Goal: Task Accomplishment & Management: Manage account settings

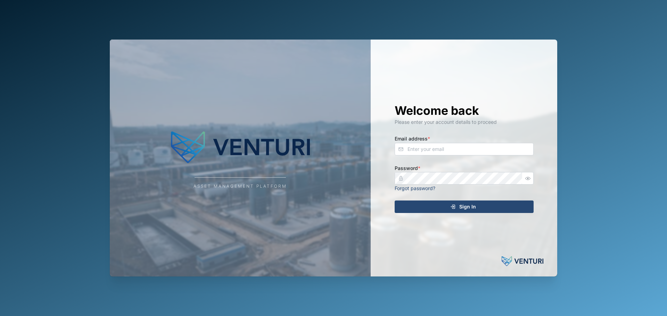
click at [434, 142] on div "Email address *" at bounding box center [463, 144] width 139 height 21
click at [436, 145] on input "Email address *" at bounding box center [463, 149] width 139 height 13
type input "[PERSON_NAME][EMAIL_ADDRESS][PERSON_NAME][DOMAIN_NAME]"
click at [307, 186] on div "Asset Management Platform Welcome back Please enter your account details to pro…" at bounding box center [333, 158] width 447 height 237
click at [394, 201] on button "Sign In" at bounding box center [463, 207] width 139 height 13
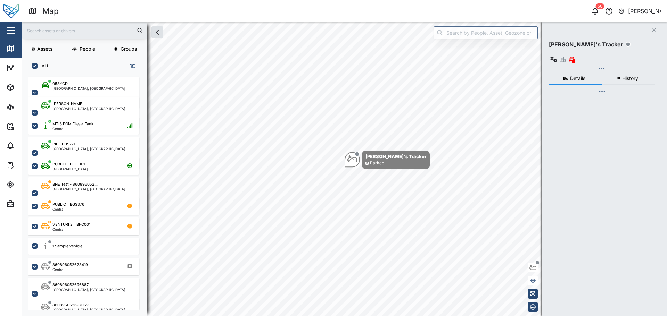
checkbox input "true"
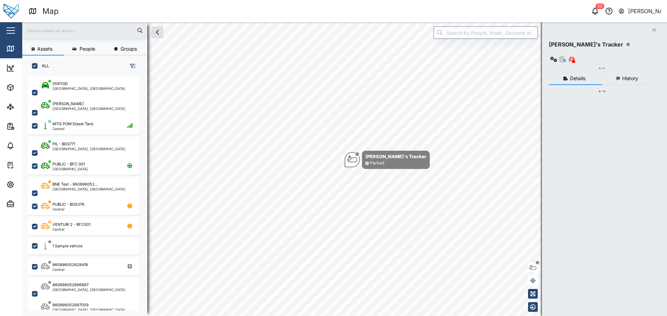
checkbox input "true"
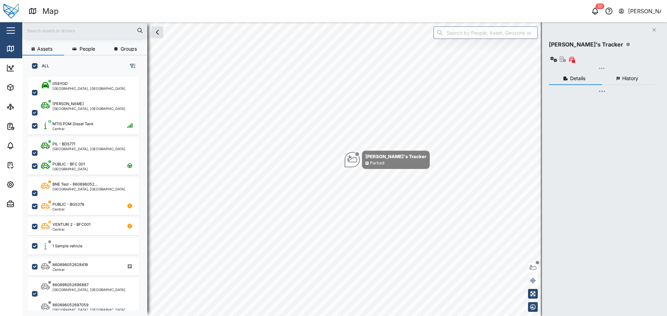
checkbox input "true"
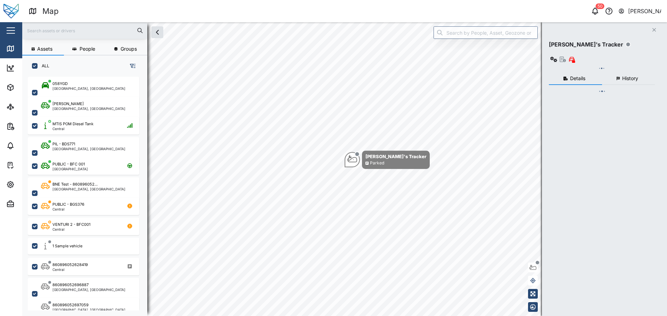
checkbox input "true"
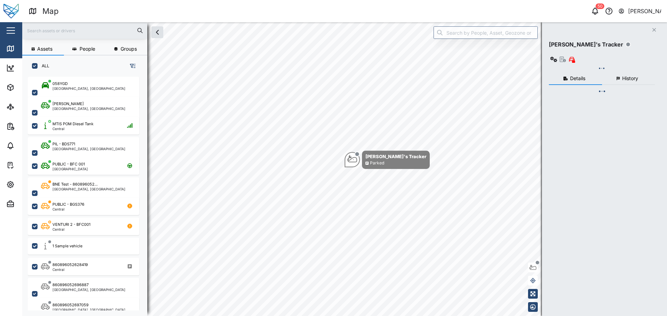
checkbox input "true"
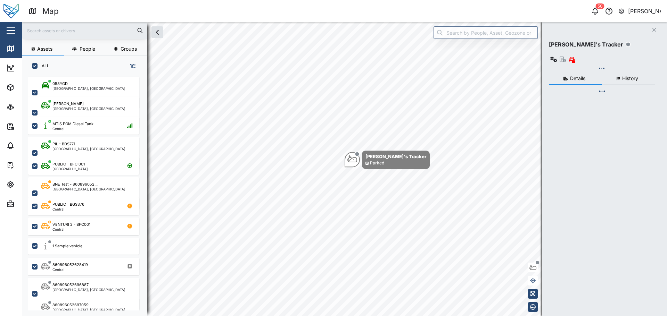
checkbox input "true"
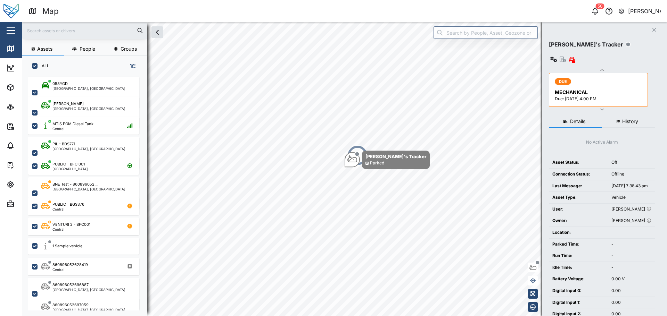
scroll to position [231, 109]
click at [11, 48] on icon at bounding box center [11, 49] width 0 height 5
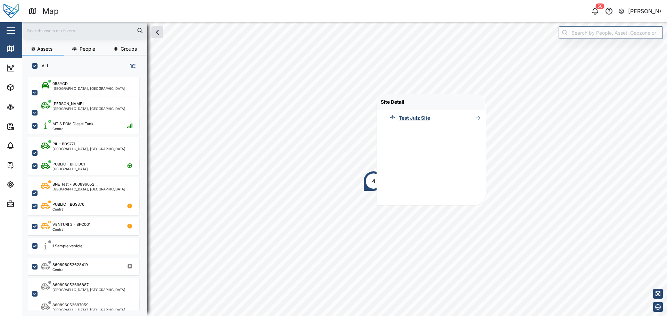
click at [479, 120] on icon at bounding box center [477, 118] width 7 height 8
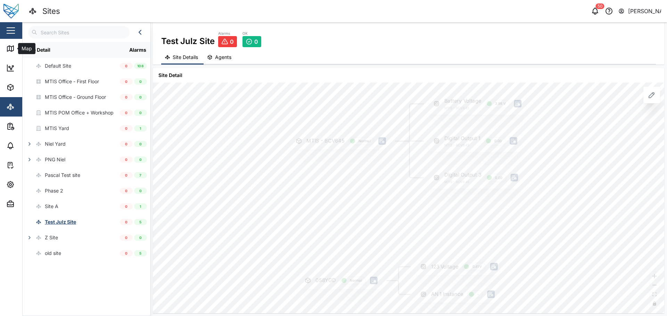
click at [14, 48] on icon at bounding box center [10, 49] width 6 height 6
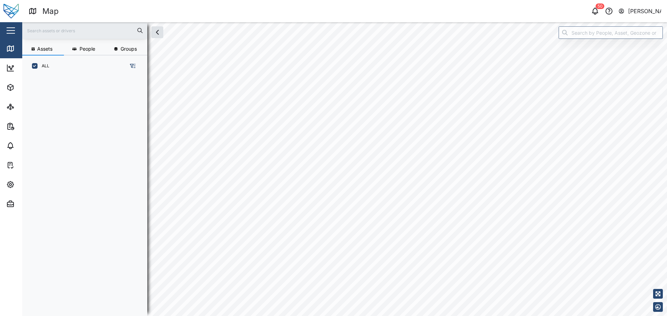
scroll to position [6, 6]
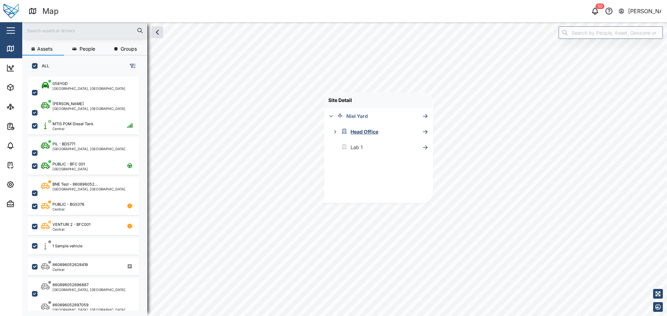
click at [334, 131] on icon "button" at bounding box center [335, 132] width 6 height 6
click at [409, 150] on div "3F" at bounding box center [372, 148] width 97 height 16
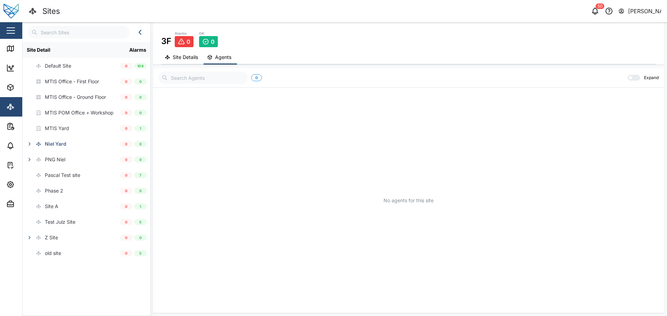
click at [30, 140] on button "button" at bounding box center [30, 144] width 10 height 10
click at [33, 159] on icon "button" at bounding box center [34, 160] width 6 height 6
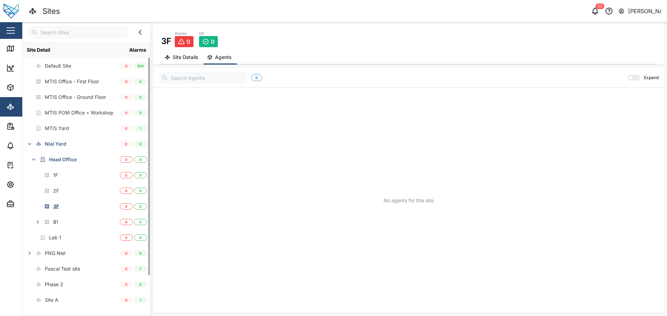
click at [41, 221] on button "button" at bounding box center [38, 222] width 10 height 10
click at [57, 207] on div "3F" at bounding box center [56, 207] width 6 height 8
click at [6, 47] on icon at bounding box center [10, 48] width 8 height 8
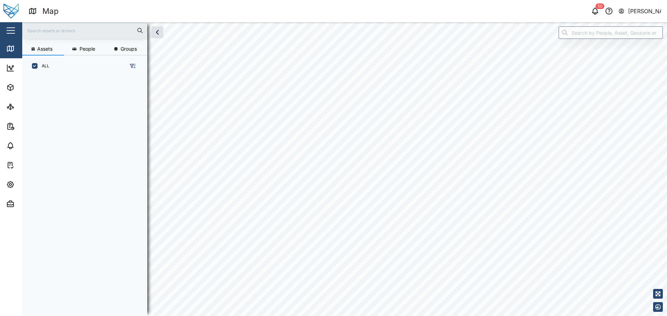
scroll to position [6, 6]
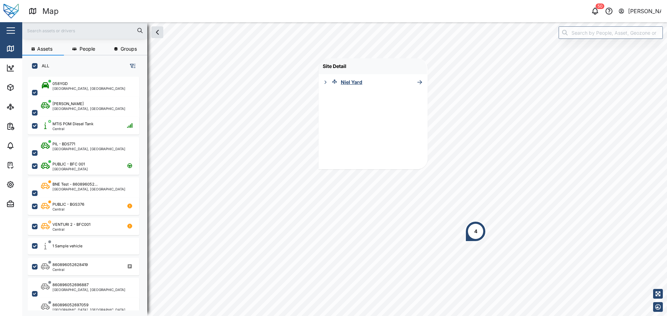
click at [404, 82] on div "Niel Yard" at bounding box center [366, 82] width 97 height 16
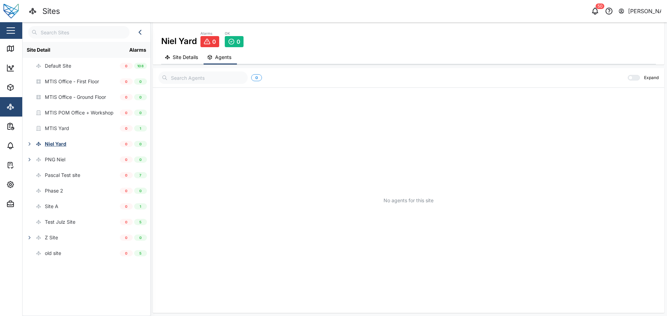
click at [27, 141] on icon "button" at bounding box center [30, 144] width 6 height 6
click at [61, 176] on div "Lab 1" at bounding box center [71, 175] width 97 height 16
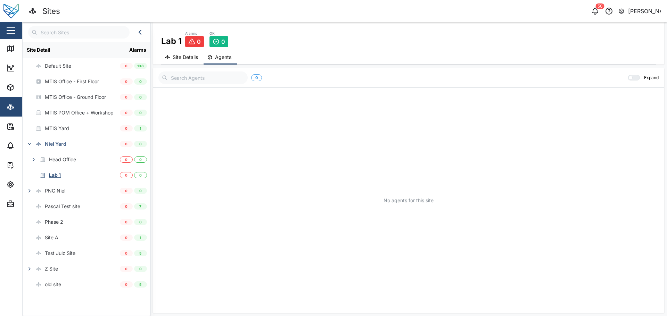
click at [645, 14] on div "[PERSON_NAME]" at bounding box center [644, 11] width 33 height 9
click at [618, 43] on div "Sign Out" at bounding box center [617, 45] width 75 height 8
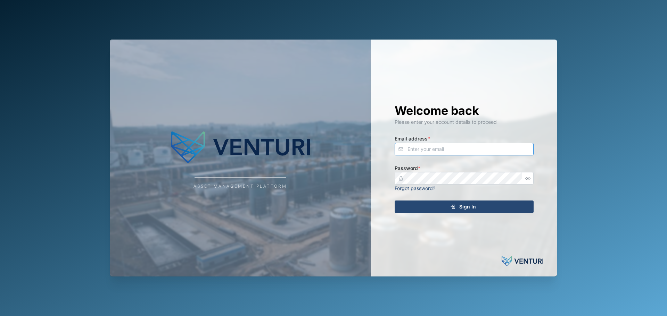
click at [476, 143] on input "Email address *" at bounding box center [463, 149] width 139 height 13
paste input "[EMAIL_ADDRESS][DOMAIN_NAME]"
type input "[EMAIL_ADDRESS][DOMAIN_NAME]"
click at [454, 209] on icon "submit" at bounding box center [453, 207] width 6 height 6
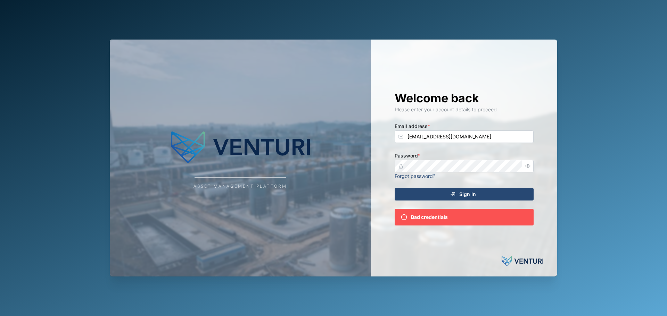
click at [530, 165] on icon "button" at bounding box center [527, 166] width 5 height 5
drag, startPoint x: 522, startPoint y: 135, endPoint x: 161, endPoint y: 143, distance: 361.5
click at [161, 143] on div "Asset Management Platform Welcome back Please enter your account details to pro…" at bounding box center [333, 158] width 447 height 237
type input "k"
type input "[PERSON_NAME][EMAIL_ADDRESS][PERSON_NAME][DOMAIN_NAME]"
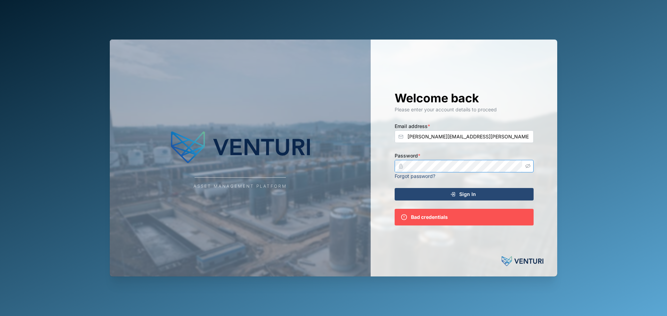
click at [411, 174] on div "Password * Forgot password?" at bounding box center [463, 165] width 139 height 28
click at [394, 188] on button "Sign In" at bounding box center [463, 194] width 139 height 13
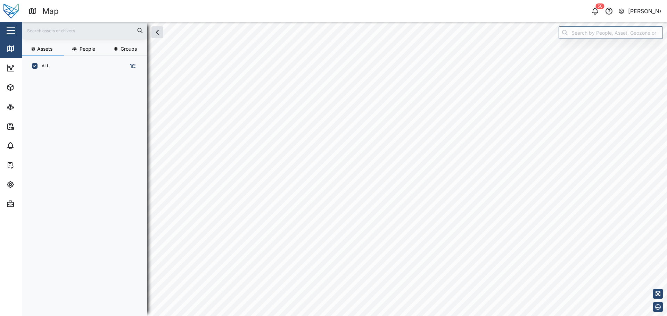
scroll to position [231, 109]
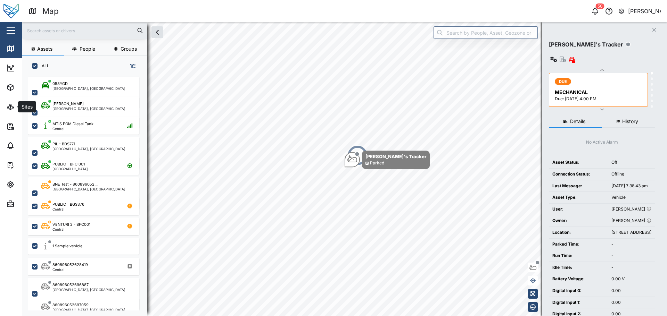
click at [12, 108] on icon at bounding box center [12, 107] width 1 height 1
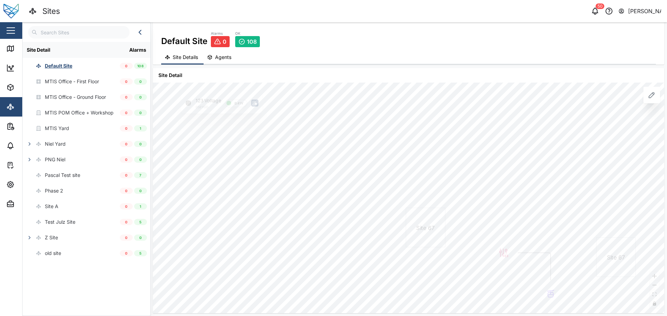
click at [227, 60] on span "Agents" at bounding box center [223, 57] width 16 height 5
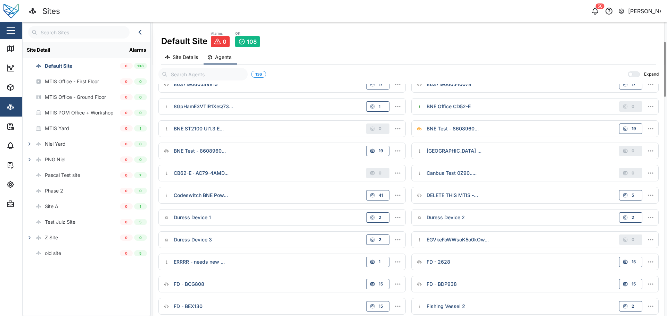
scroll to position [208, 0]
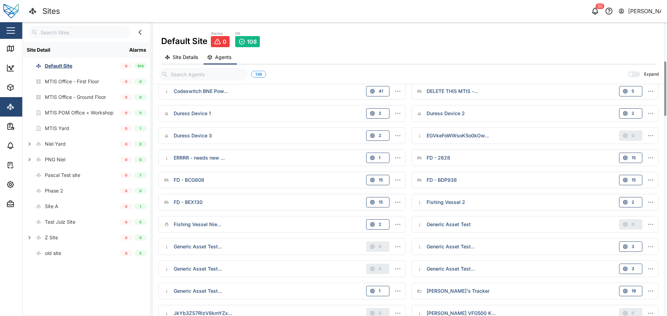
click at [184, 51] on button "Site Details" at bounding box center [182, 58] width 42 height 14
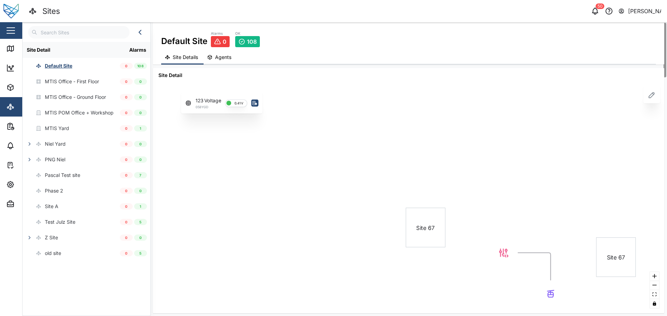
scroll to position [0, 0]
click at [28, 159] on icon "button" at bounding box center [30, 160] width 6 height 6
click at [62, 183] on div "BUILDING 1" at bounding box center [49, 175] width 53 height 16
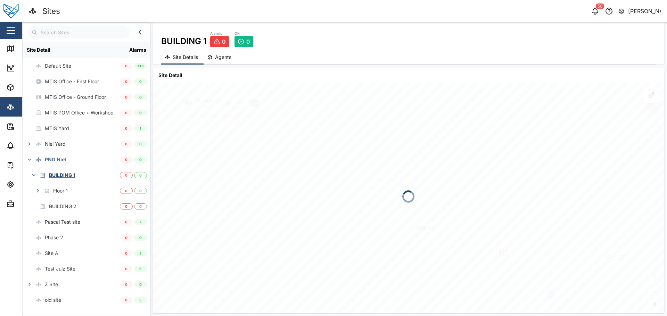
click at [65, 188] on div "Floor 1" at bounding box center [60, 191] width 15 height 8
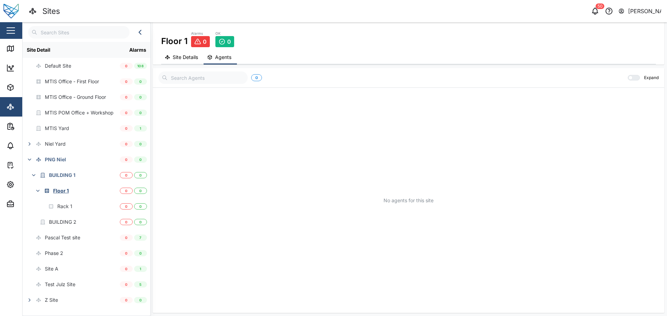
click at [195, 53] on button "Site Details" at bounding box center [182, 58] width 42 height 14
click at [655, 94] on icon at bounding box center [651, 95] width 8 height 8
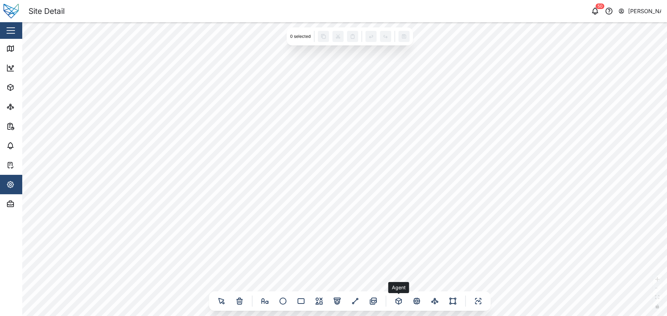
click at [399, 302] on icon at bounding box center [399, 302] width 0 height 3
click at [397, 302] on icon at bounding box center [399, 301] width 6 height 6
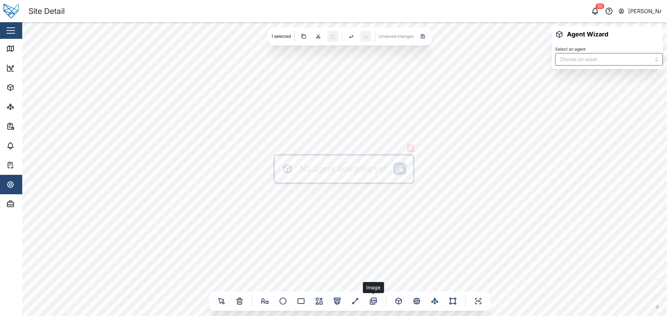
click at [368, 298] on div at bounding box center [373, 301] width 11 height 11
click at [264, 298] on icon at bounding box center [265, 301] width 8 height 8
click at [265, 301] on icon at bounding box center [265, 301] width 8 height 8
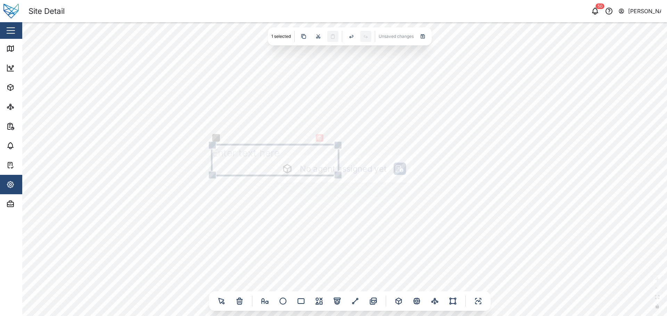
click at [350, 257] on div "No agent assigned yet" at bounding box center [344, 169] width 644 height 294
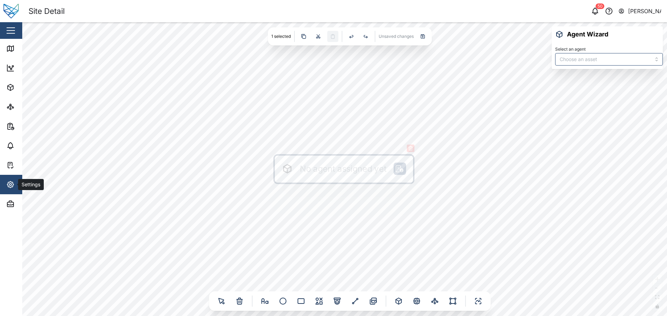
click at [8, 184] on icon "button" at bounding box center [10, 185] width 6 height 6
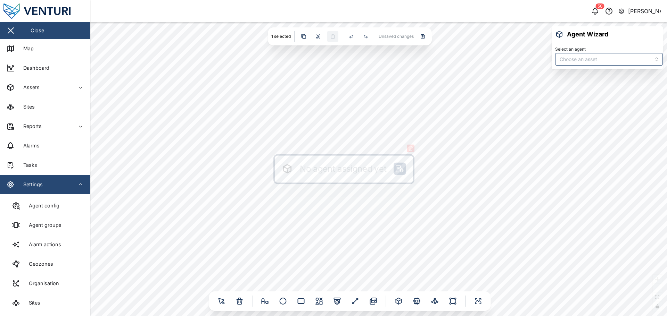
click at [65, 303] on link "Sites" at bounding box center [45, 302] width 79 height 19
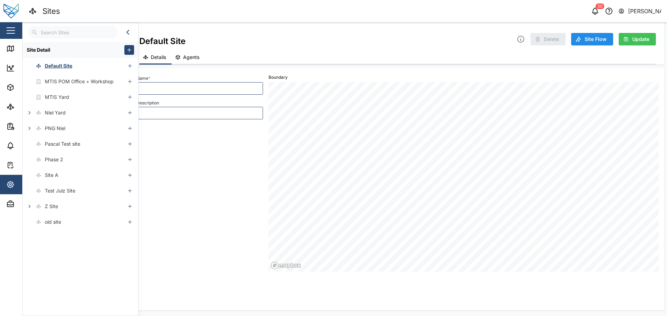
type input "Default Site"
type input "default site"
click at [127, 98] on icon "button" at bounding box center [130, 97] width 6 height 6
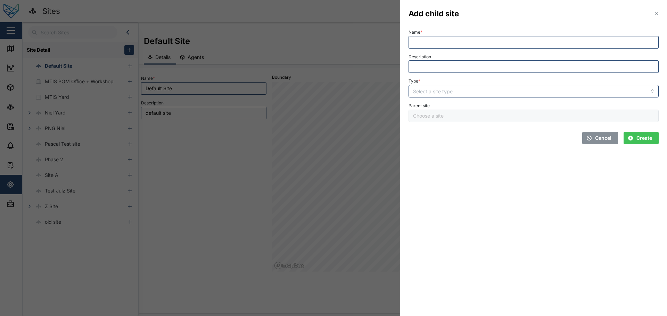
type input "MTIS Yard"
click at [448, 90] on input "Type *" at bounding box center [533, 91] width 250 height 13
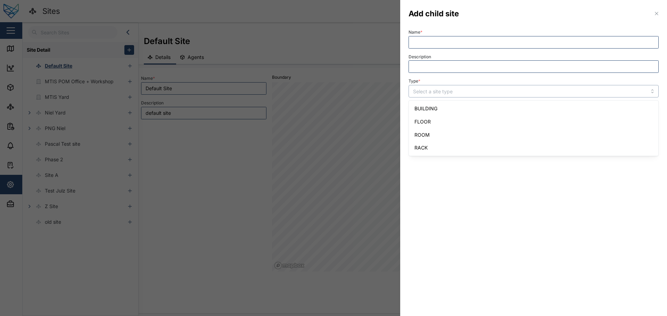
click at [446, 89] on input "Type *" at bounding box center [533, 91] width 250 height 13
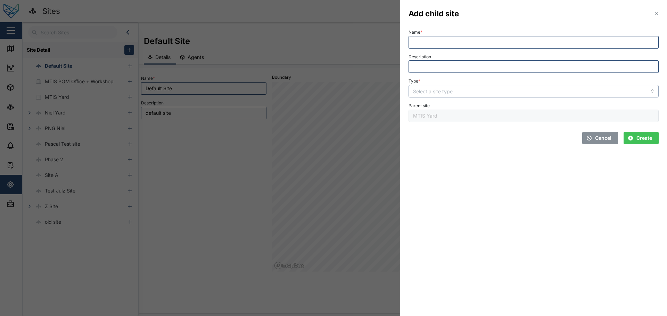
click at [446, 89] on input "Type *" at bounding box center [533, 91] width 250 height 13
click at [179, 169] on div at bounding box center [333, 158] width 667 height 316
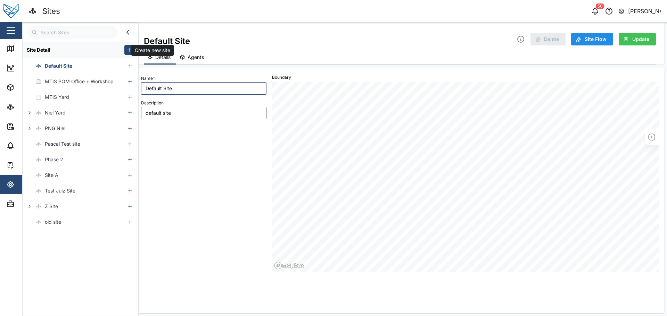
click at [126, 51] on icon "button" at bounding box center [129, 50] width 6 height 6
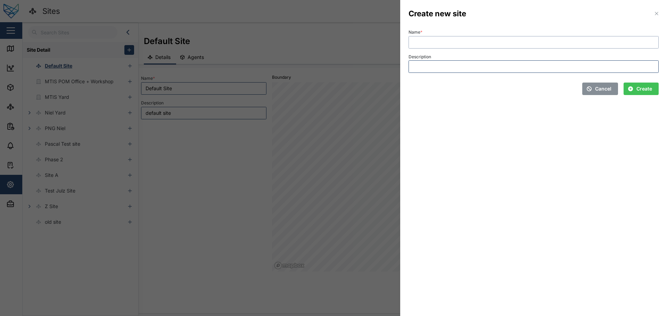
click at [425, 43] on input "Name *" at bounding box center [533, 42] width 250 height 13
type input "Jakes Pad"
click at [428, 69] on input "Description" at bounding box center [533, 66] width 250 height 13
type input "Where my noggin lives"
click at [624, 91] on button "Create" at bounding box center [640, 89] width 35 height 13
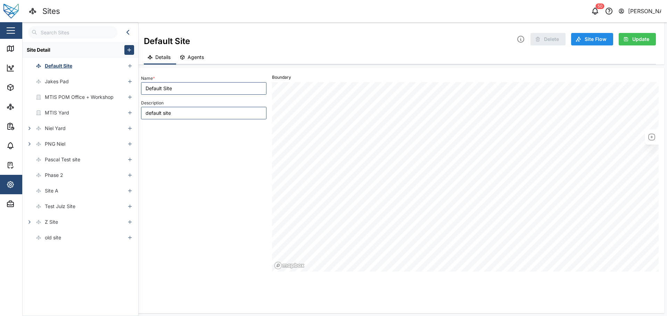
click at [84, 78] on div "Jakes Pad" at bounding box center [74, 82] width 102 height 16
type input "Jakes Pad"
type input "Where my noggin lives"
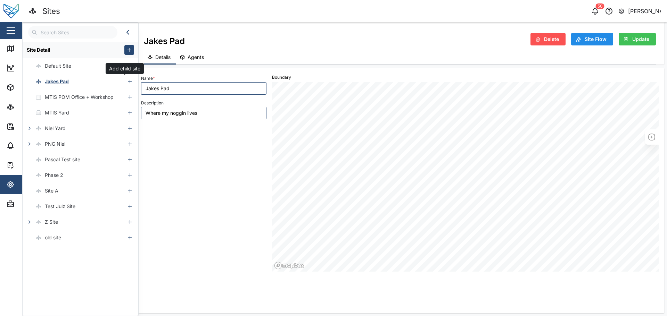
click at [127, 83] on icon "button" at bounding box center [130, 82] width 6 height 6
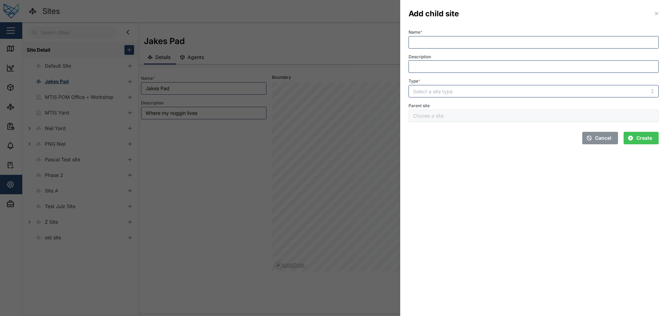
type input "Jakes Pad"
click at [597, 138] on span "Cancel" at bounding box center [603, 138] width 16 height 12
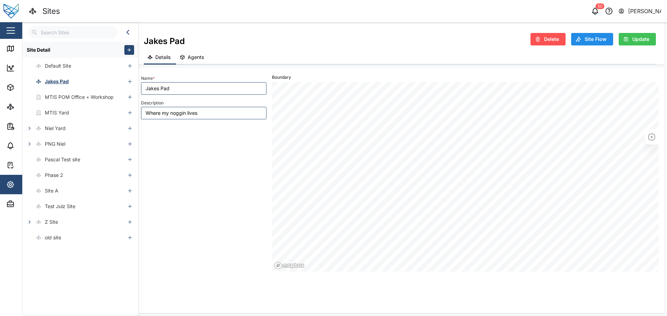
click at [545, 34] on span "Delete" at bounding box center [551, 39] width 15 height 12
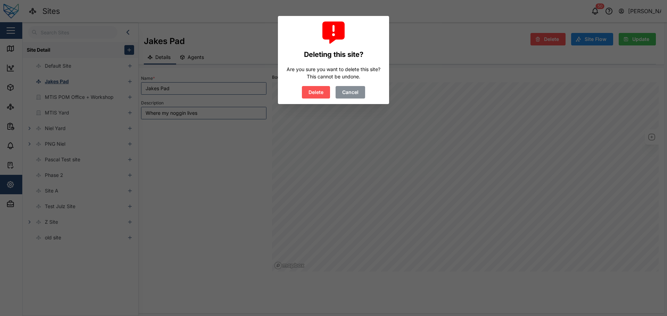
click at [317, 92] on span "Delete" at bounding box center [315, 92] width 15 height 12
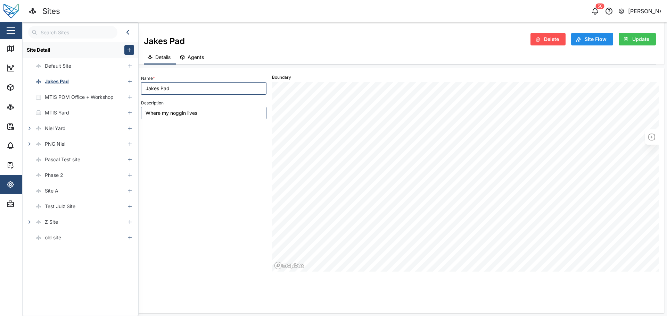
type input "BUILDING 1"
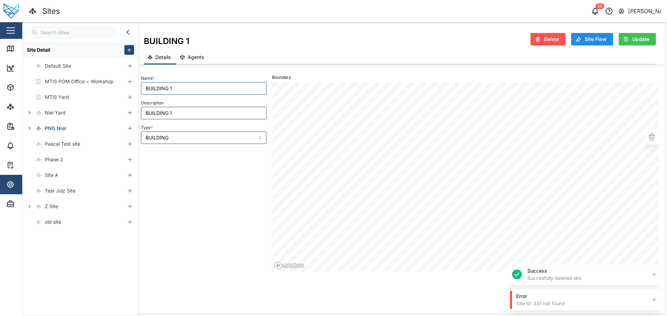
click at [75, 97] on div "MTIS Yard" at bounding box center [74, 97] width 102 height 16
click at [591, 37] on span "Site Flow" at bounding box center [595, 39] width 22 height 12
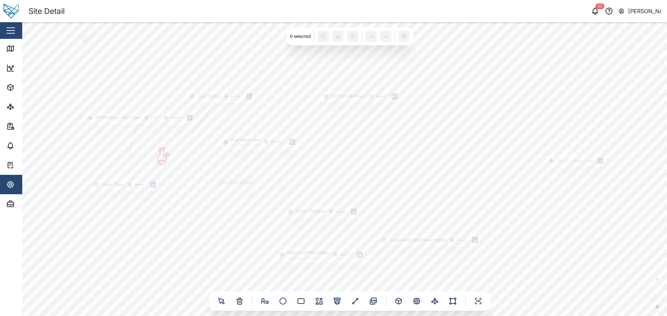
click at [243, 182] on textarea "rfasdfasdfasdf" at bounding box center [249, 186] width 59 height 14
click at [12, 43] on link "Map" at bounding box center [45, 48] width 90 height 19
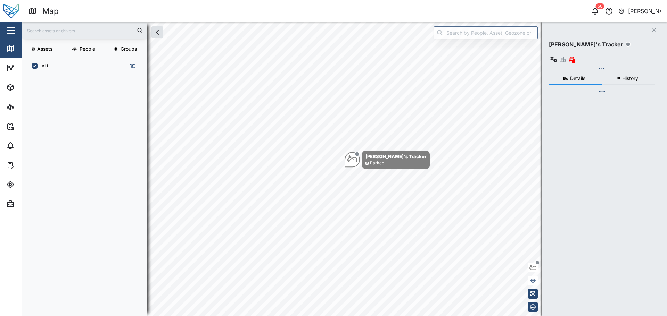
scroll to position [231, 109]
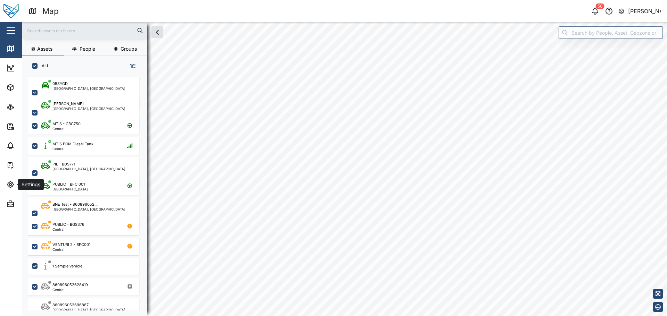
click at [6, 181] on button "Settings" at bounding box center [45, 184] width 90 height 19
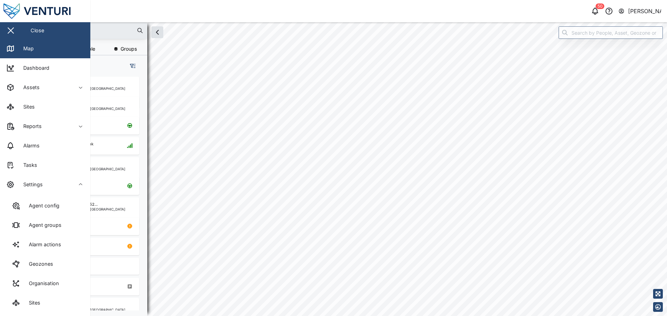
click at [41, 300] on link "Sites" at bounding box center [45, 302] width 79 height 19
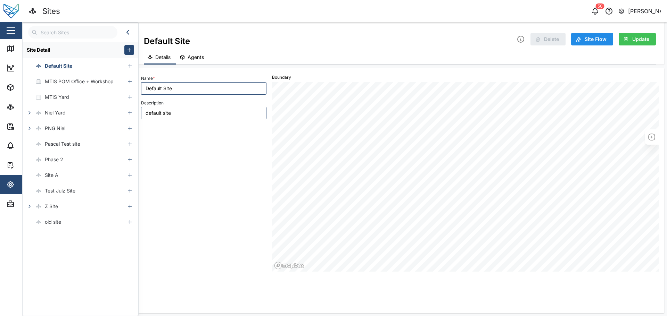
click at [31, 129] on icon "button" at bounding box center [30, 129] width 6 height 6
drag, startPoint x: 60, startPoint y: 149, endPoint x: 66, endPoint y: 132, distance: 18.1
click at [66, 132] on li "[GEOGRAPHIC_DATA] 1 BUILDING 2" at bounding box center [81, 143] width 116 height 47
click at [52, 144] on div "BUILDING 1" at bounding box center [62, 144] width 26 height 8
type input "BUILDING 1"
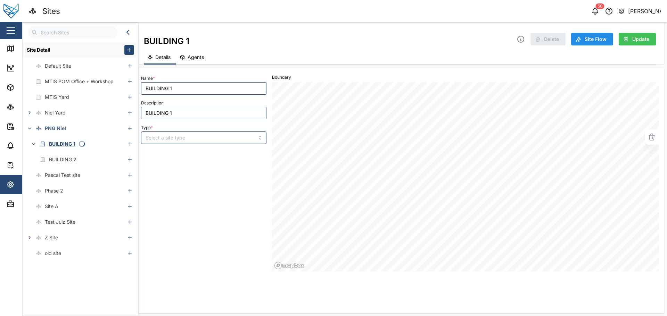
type input "BUILDING 1"
type input "BUILDING"
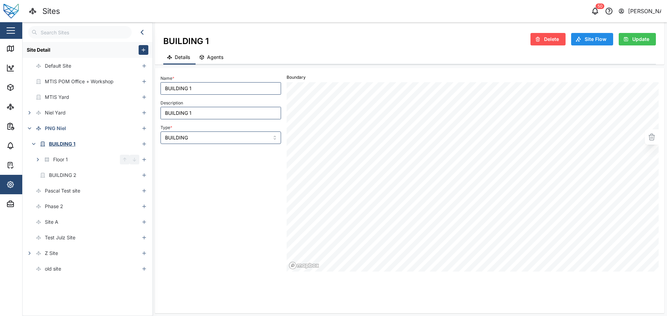
click at [66, 176] on div "BUILDING 2" at bounding box center [62, 176] width 27 height 8
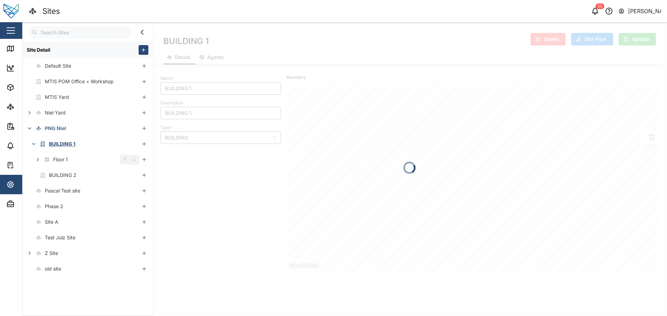
type input "BUILDING 2"
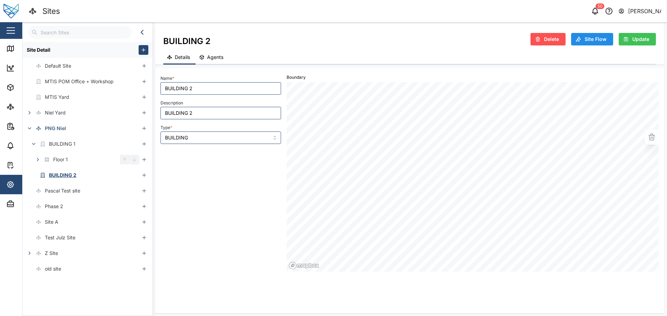
click at [636, 36] on span "Update" at bounding box center [640, 39] width 17 height 12
click at [7, 106] on icon at bounding box center [10, 107] width 8 height 8
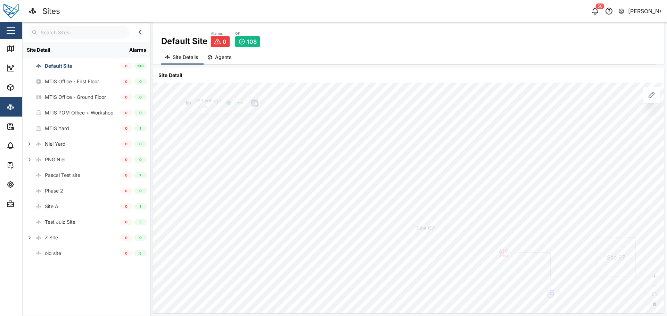
click at [60, 80] on div "MTIS Office - First Floor" at bounding box center [72, 82] width 54 height 8
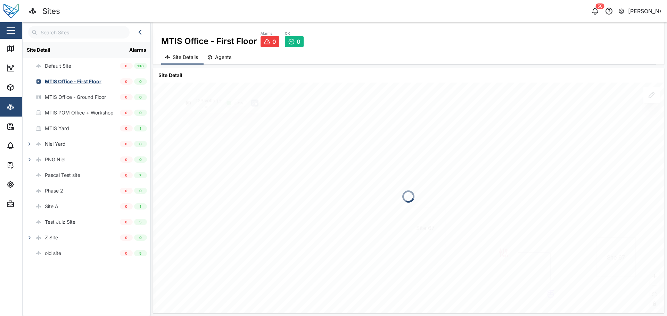
click at [67, 125] on div "MTIS Yard" at bounding box center [57, 129] width 24 height 8
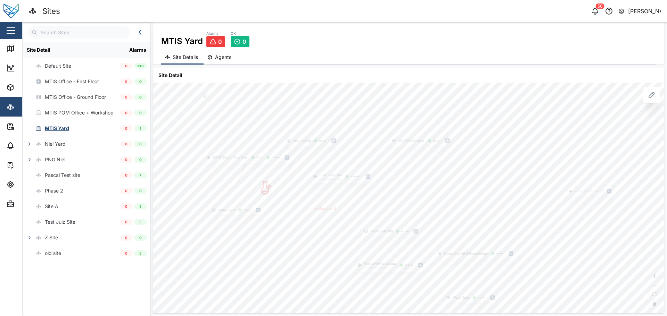
click at [650, 102] on div at bounding box center [651, 95] width 17 height 17
click at [652, 98] on icon at bounding box center [651, 95] width 8 height 8
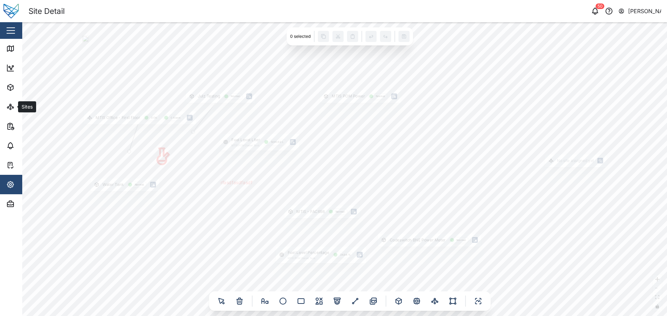
click at [15, 115] on link "Sites" at bounding box center [45, 106] width 90 height 19
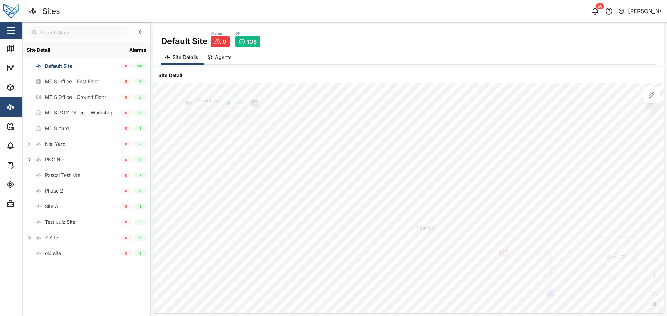
click at [30, 142] on icon "button" at bounding box center [30, 144] width 6 height 6
click at [33, 154] on div "Head Office" at bounding box center [49, 160] width 53 height 16
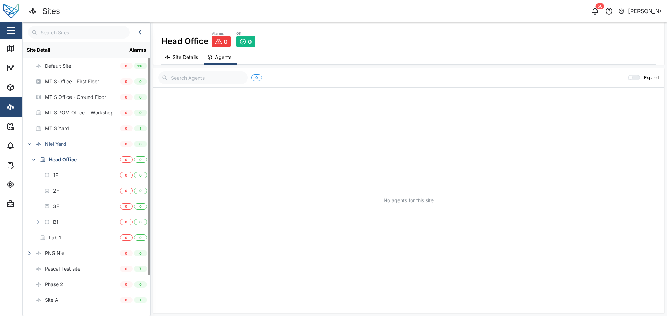
click at [58, 144] on div "Niel Yard" at bounding box center [56, 144] width 22 height 8
click at [180, 52] on button "Site Details" at bounding box center [182, 58] width 42 height 14
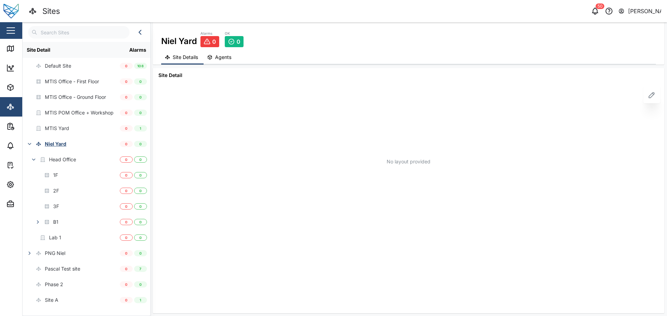
click at [655, 97] on icon at bounding box center [651, 95] width 8 height 8
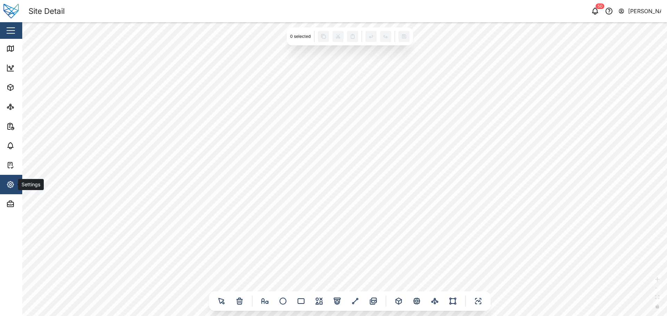
click at [8, 187] on icon "button" at bounding box center [10, 185] width 6 height 6
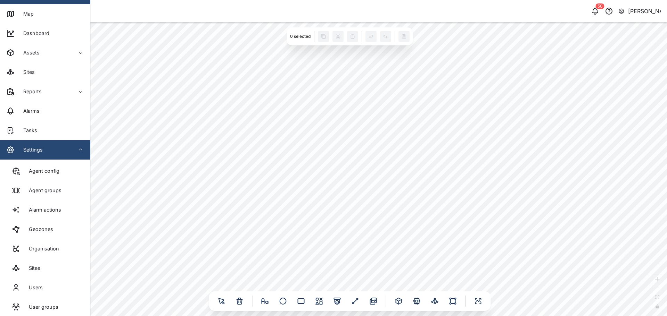
scroll to position [60, 0]
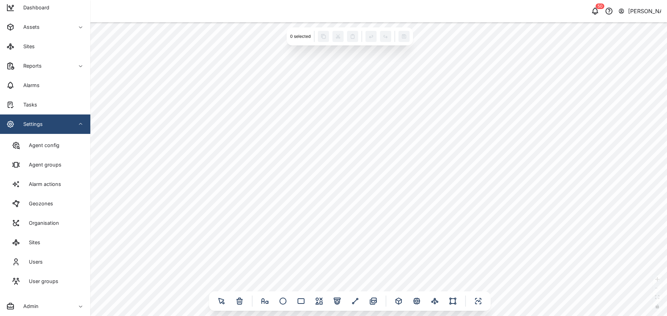
click at [48, 239] on link "Sites" at bounding box center [45, 242] width 79 height 19
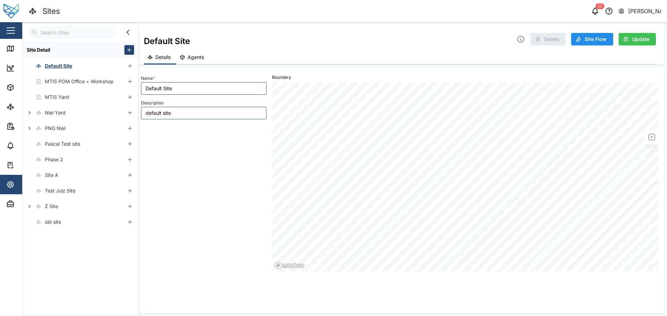
click at [29, 113] on icon "button" at bounding box center [30, 113] width 6 height 6
click at [33, 126] on icon "button" at bounding box center [34, 129] width 6 height 6
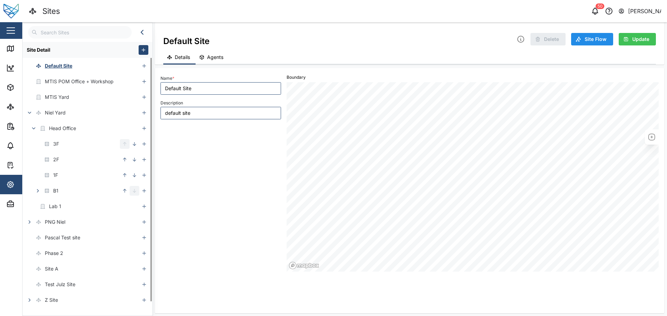
click at [126, 159] on icon "button" at bounding box center [125, 158] width 1 height 1
click at [123, 172] on button "button" at bounding box center [125, 175] width 10 height 10
click at [135, 161] on icon "button" at bounding box center [135, 160] width 6 height 6
click at [135, 144] on icon "button" at bounding box center [135, 144] width 6 height 6
click at [13, 147] on icon at bounding box center [10, 146] width 8 height 8
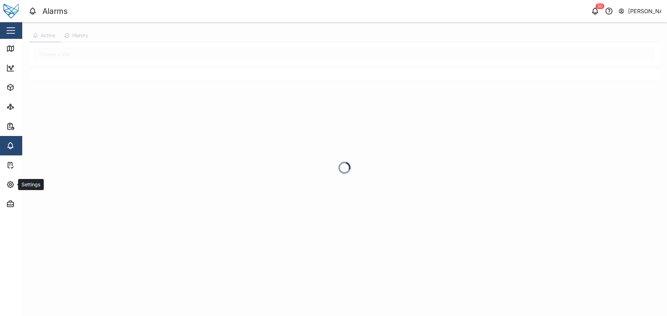
click at [3, 190] on button "Settings" at bounding box center [45, 184] width 90 height 19
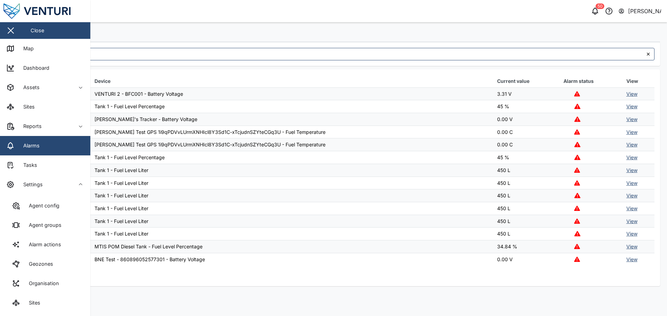
click at [40, 300] on div "Sites" at bounding box center [32, 303] width 17 height 8
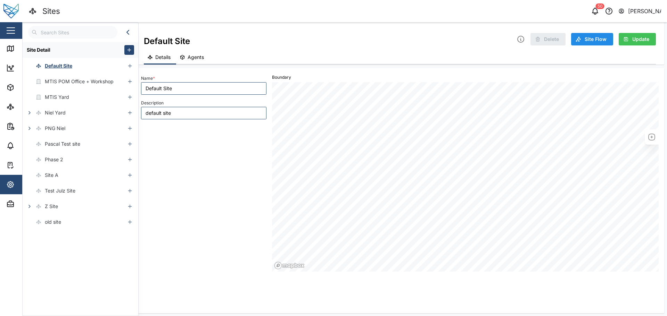
click at [33, 111] on button "button" at bounding box center [30, 113] width 10 height 10
click at [34, 127] on icon "button" at bounding box center [34, 129] width 6 height 6
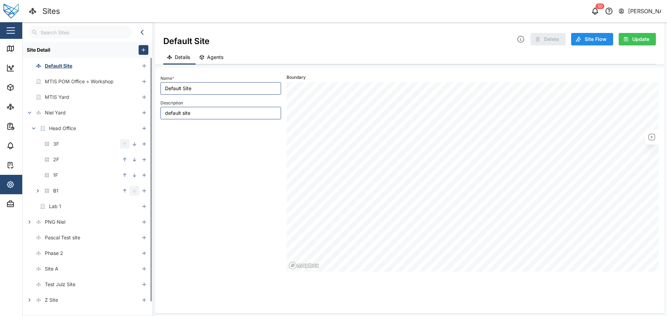
click at [124, 160] on icon "button" at bounding box center [125, 160] width 6 height 6
click at [123, 191] on icon "button" at bounding box center [125, 191] width 6 height 6
click at [8, 144] on icon at bounding box center [10, 146] width 8 height 8
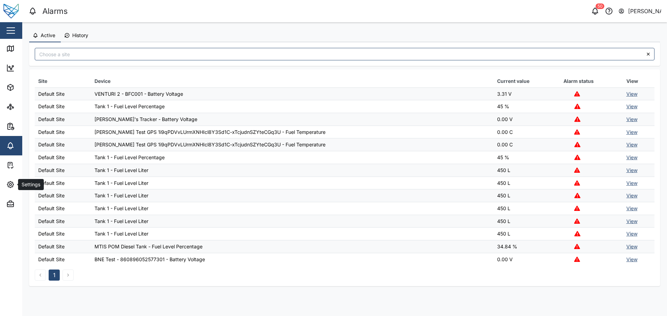
click at [9, 188] on icon "button" at bounding box center [10, 185] width 8 height 8
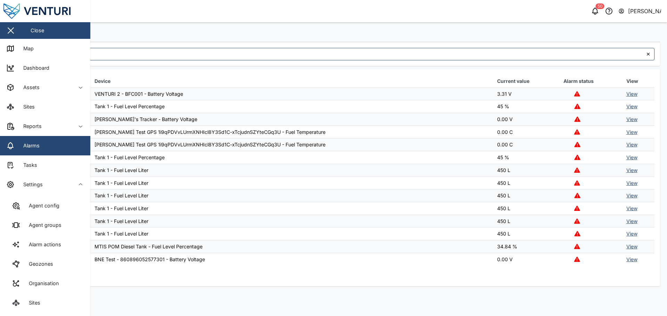
click at [31, 302] on div "Sites" at bounding box center [32, 303] width 17 height 8
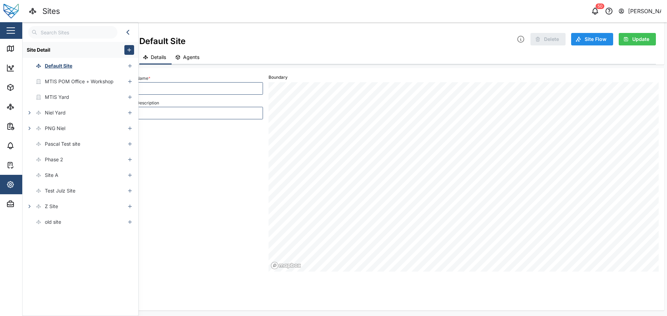
type input "Default Site"
type input "default site"
click at [29, 129] on icon "button" at bounding box center [30, 129] width 6 height 6
click at [37, 147] on button "button" at bounding box center [34, 144] width 10 height 10
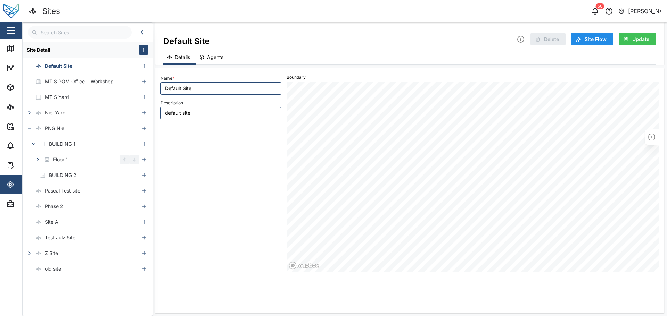
click at [29, 116] on button "button" at bounding box center [30, 113] width 10 height 10
click at [36, 131] on button "button" at bounding box center [34, 129] width 10 height 10
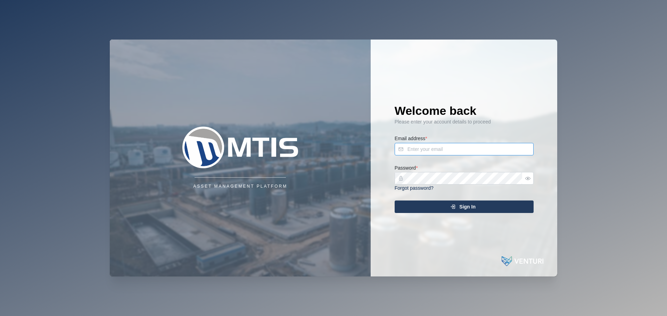
click at [461, 150] on input "Email address *" at bounding box center [463, 149] width 139 height 13
type input "admin@venturi.io"
click at [441, 203] on div "Sign In" at bounding box center [463, 207] width 128 height 12
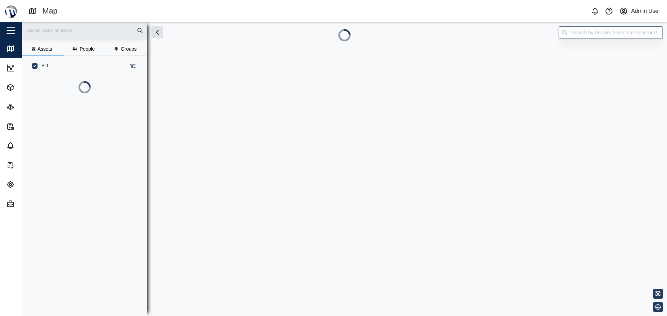
scroll to position [201, 109]
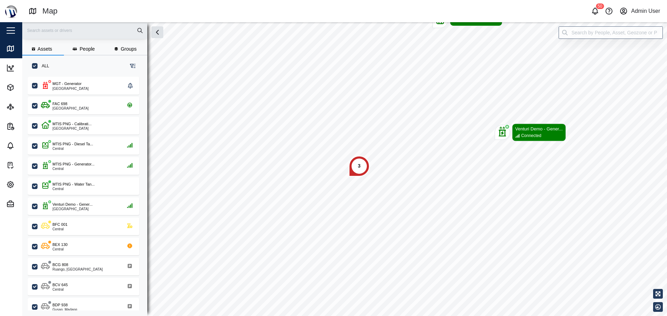
scroll to position [231, 109]
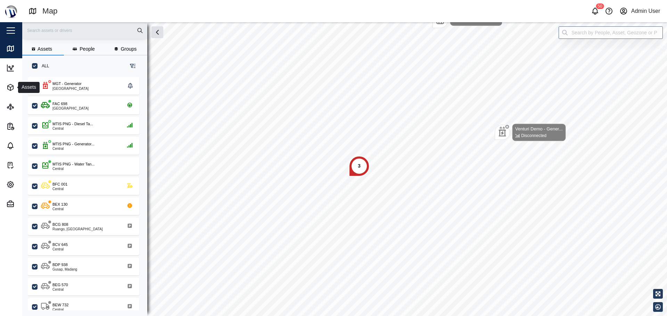
click at [12, 89] on icon "button" at bounding box center [10, 87] width 8 height 8
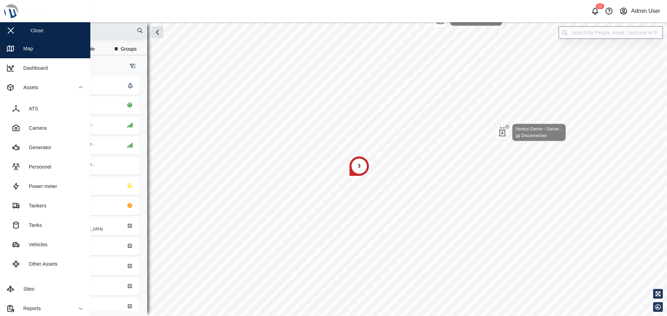
click at [50, 126] on link "Camera" at bounding box center [45, 127] width 79 height 19
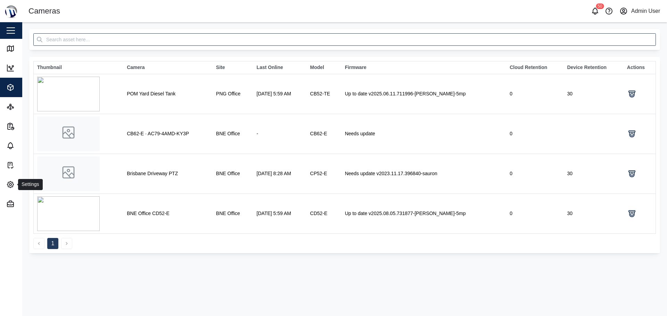
click at [8, 188] on icon "button" at bounding box center [10, 185] width 8 height 8
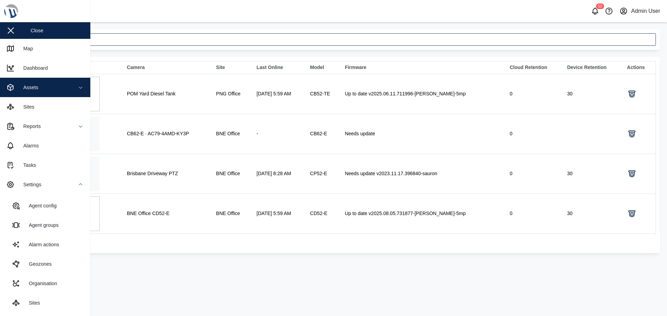
scroll to position [35, 0]
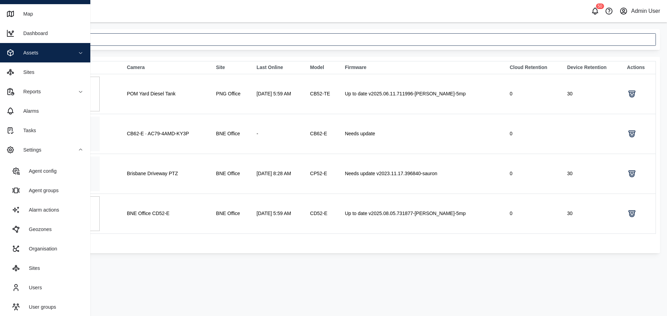
click at [43, 294] on link "Users" at bounding box center [45, 287] width 79 height 19
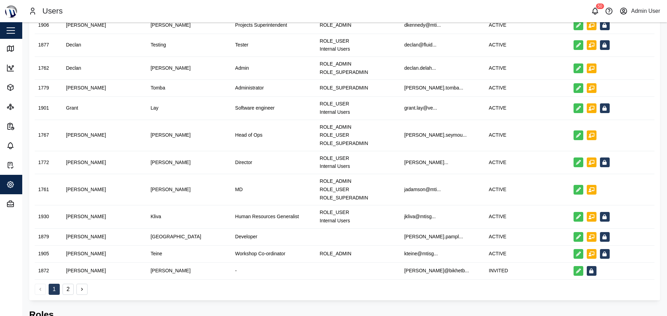
scroll to position [243, 0]
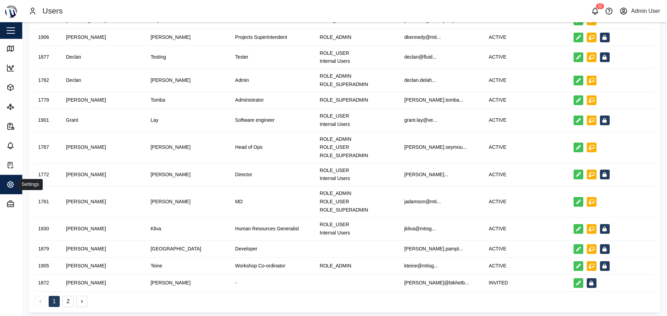
click at [15, 185] on div "Settings" at bounding box center [37, 185] width 63 height 8
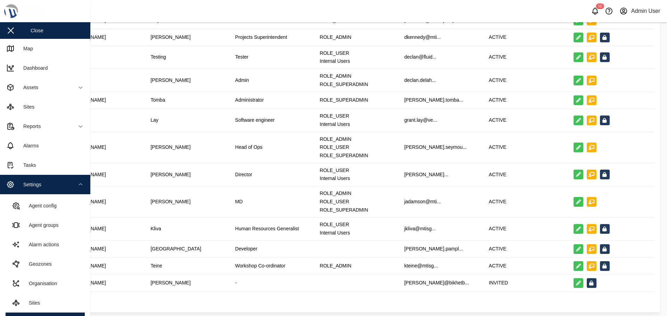
scroll to position [60, 0]
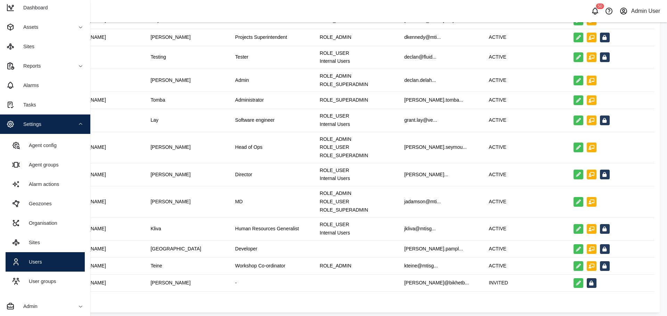
click at [44, 281] on div "User groups" at bounding box center [40, 282] width 32 height 8
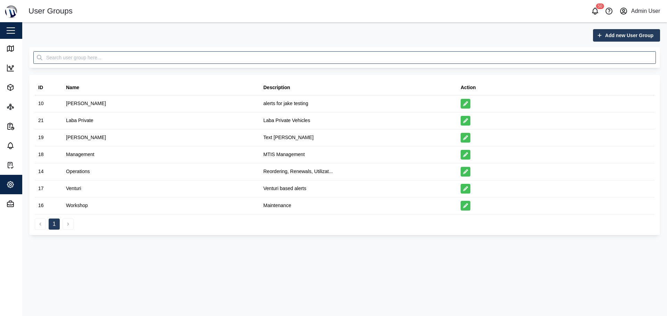
click at [619, 36] on span "Add new User Group" at bounding box center [629, 36] width 48 height 12
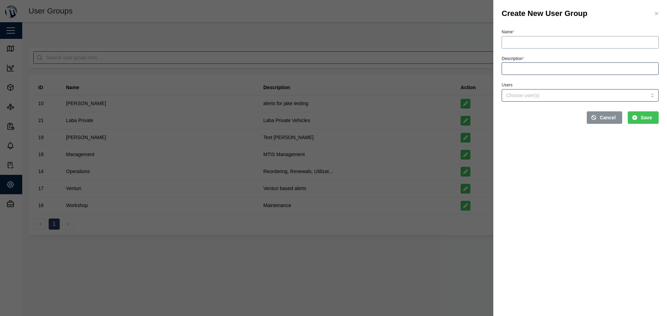
click at [551, 47] on input "Name *" at bounding box center [579, 42] width 157 height 13
type input "CCTV"
click at [555, 72] on input "Description *" at bounding box center [579, 69] width 157 height 13
type input "c"
type input "CCTV viewing group"
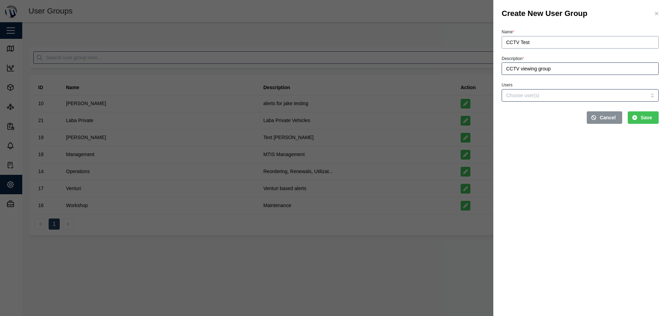
type input "CCTV Test"
click at [556, 91] on div at bounding box center [565, 96] width 122 height 12
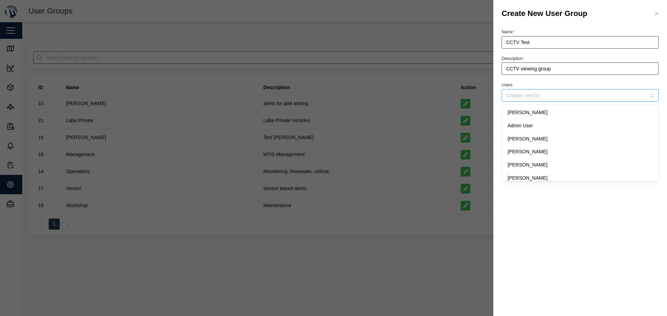
type input "j"
type input "liam"
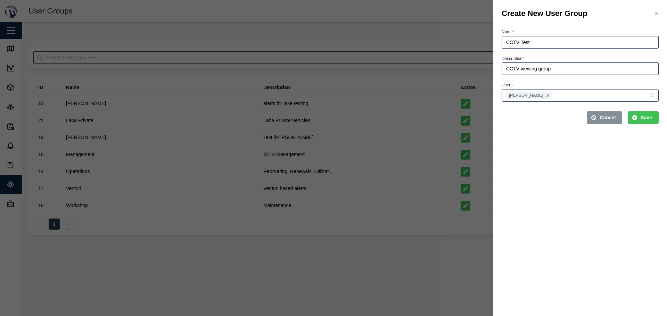
click at [645, 115] on span "Save" at bounding box center [645, 118] width 11 height 12
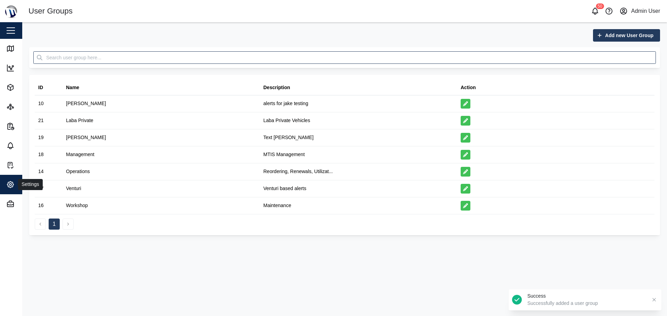
click at [8, 191] on span "Settings" at bounding box center [37, 184] width 63 height 19
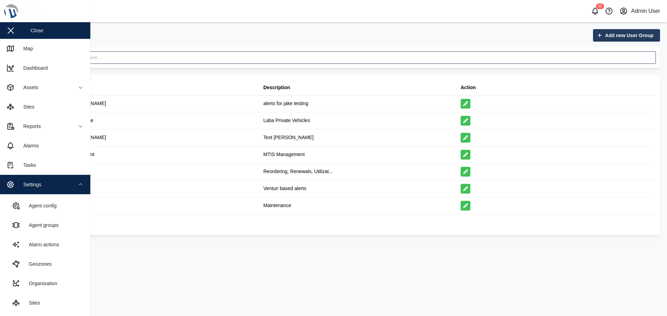
click at [66, 224] on link "Agent groups" at bounding box center [45, 225] width 79 height 19
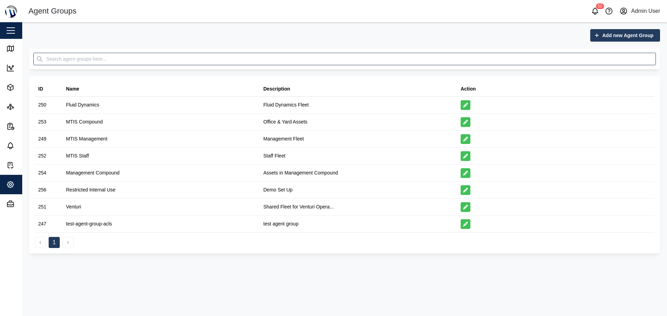
click at [465, 127] on div "Edit" at bounding box center [555, 122] width 197 height 17
click at [467, 127] on div at bounding box center [555, 122] width 197 height 17
click at [466, 123] on icon "button" at bounding box center [465, 122] width 5 height 5
click at [628, 27] on div "Add new Agent Group ID Name Description Action 250 Fluid Dynamics Fluid Dynamic…" at bounding box center [344, 141] width 644 height 239
click at [622, 33] on span "Add new Agent Group" at bounding box center [627, 36] width 51 height 12
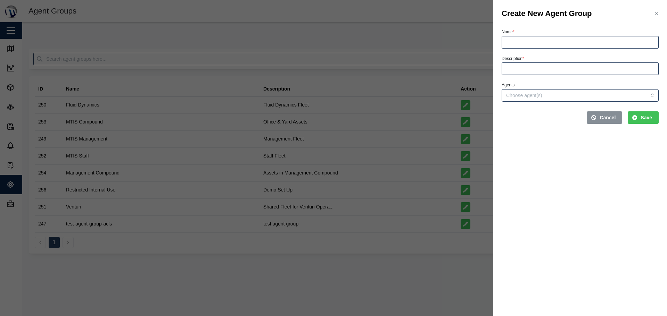
click at [552, 33] on div "Name *" at bounding box center [579, 37] width 157 height 21
click at [555, 37] on input "Name *" at bounding box center [579, 42] width 157 height 13
type input "CCTV Test Group"
type input "X"
type input "CCTV testing"
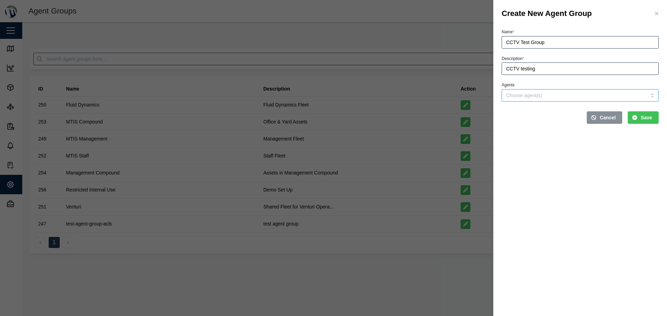
click at [536, 95] on input "Agents" at bounding box center [566, 96] width 120 height 6
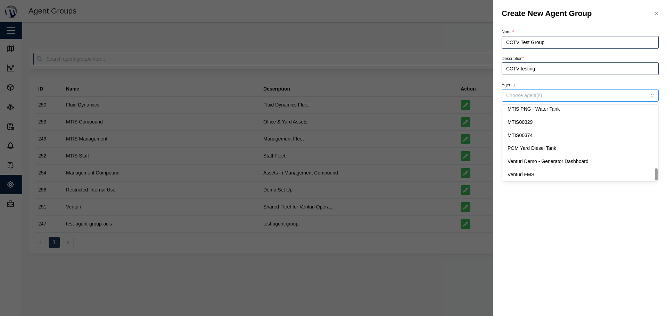
scroll to position [384, 0]
click at [378, 271] on div at bounding box center [333, 158] width 667 height 316
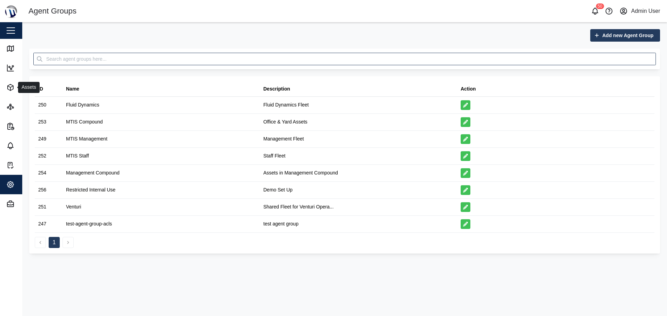
click at [2, 93] on button "Assets" at bounding box center [45, 87] width 90 height 19
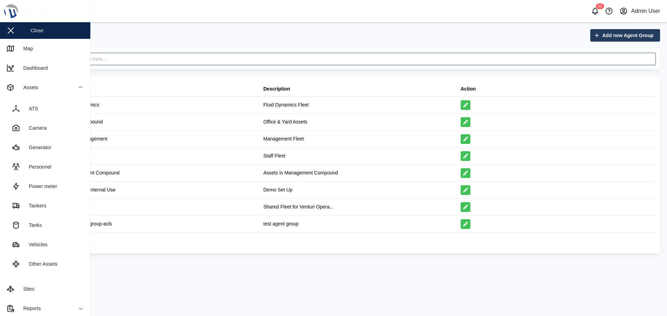
click at [39, 131] on div "Camera" at bounding box center [35, 128] width 23 height 8
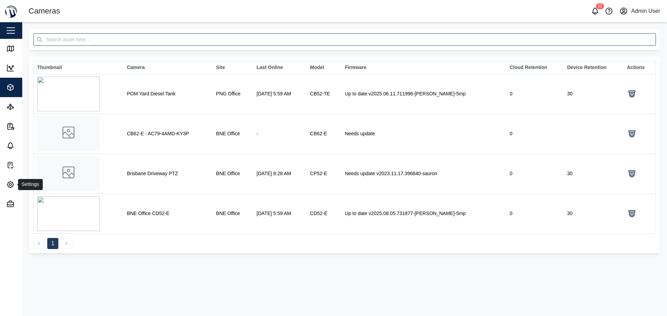
click at [14, 184] on icon "button" at bounding box center [10, 185] width 8 height 8
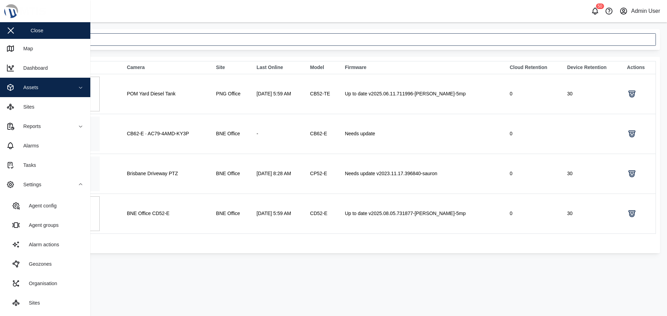
click at [39, 231] on link "Agent groups" at bounding box center [45, 225] width 79 height 19
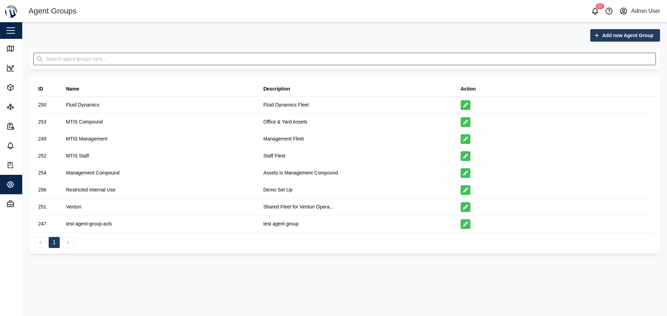
click at [596, 27] on div "Add new Agent Group ID Name Description Action 250 Fluid Dynamics Fluid Dynamic…" at bounding box center [344, 141] width 644 height 239
click at [599, 28] on div "Add new Agent Group ID Name Description Action 250 Fluid Dynamics Fluid Dynamic…" at bounding box center [344, 141] width 644 height 239
click at [601, 33] on div "Add new Agent Group" at bounding box center [623, 36] width 59 height 12
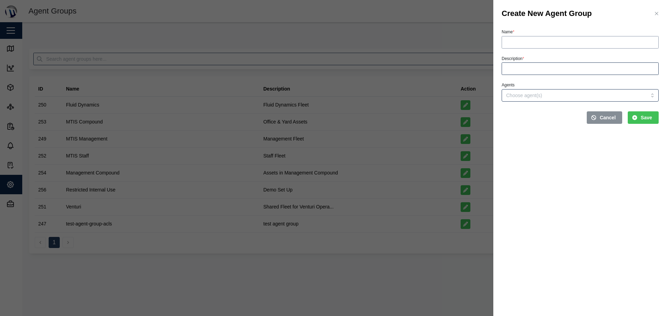
click at [546, 45] on input "Name *" at bounding box center [579, 42] width 157 height 13
type input "CCTV Perm Test"
type input "test"
drag, startPoint x: 539, startPoint y: 96, endPoint x: 506, endPoint y: 96, distance: 33.0
click at [504, 95] on div "bne" at bounding box center [565, 96] width 122 height 12
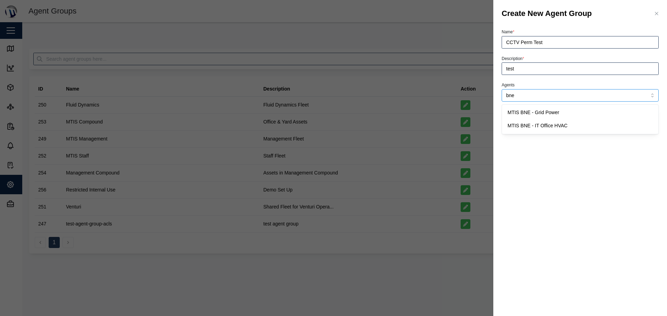
click at [649, 94] on div "bne" at bounding box center [579, 95] width 157 height 13
drag, startPoint x: 649, startPoint y: 94, endPoint x: 617, endPoint y: 94, distance: 31.9
click at [617, 94] on div "bne" at bounding box center [579, 95] width 157 height 13
click at [635, 98] on div "bne" at bounding box center [579, 95] width 157 height 13
type input "b"
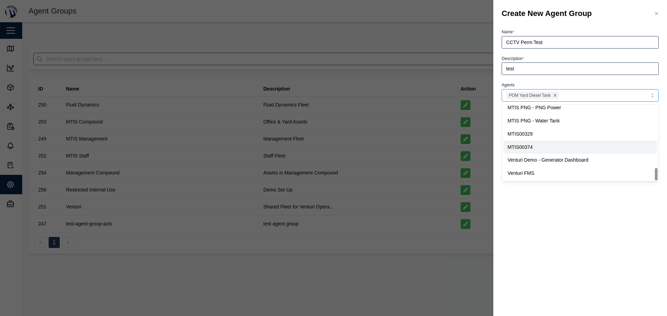
scroll to position [371, 0]
click at [573, 229] on section "Create New Agent Group Name * CCTV Perm Test Description * test Agents POM Yard…" at bounding box center [580, 158] width 174 height 316
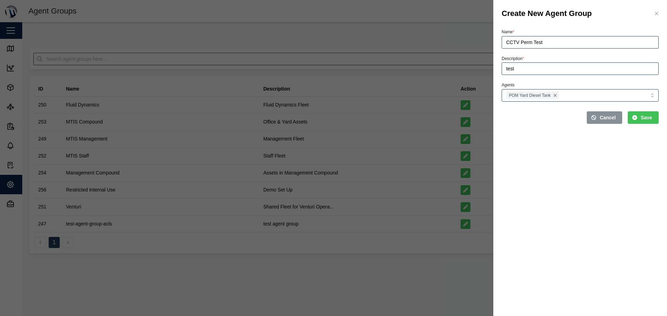
click at [639, 120] on div "Save" at bounding box center [642, 118] width 20 height 12
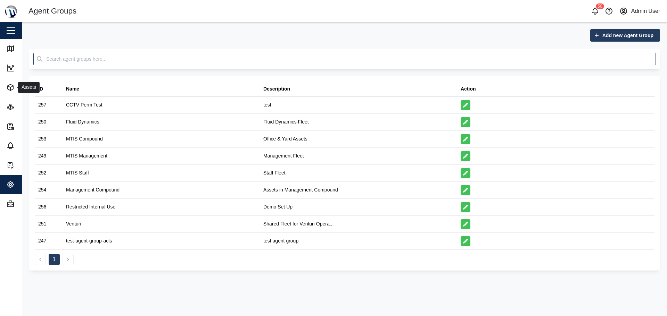
click at [4, 89] on button "Assets" at bounding box center [45, 87] width 90 height 19
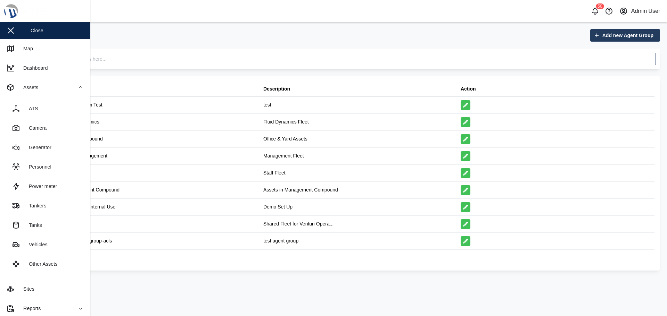
click at [44, 135] on link "Camera" at bounding box center [45, 127] width 79 height 19
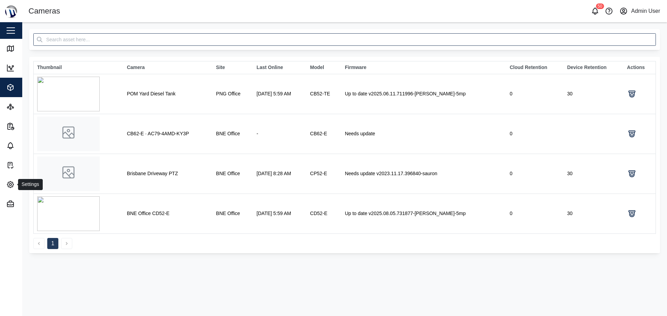
click at [9, 181] on icon "button" at bounding box center [10, 185] width 8 height 8
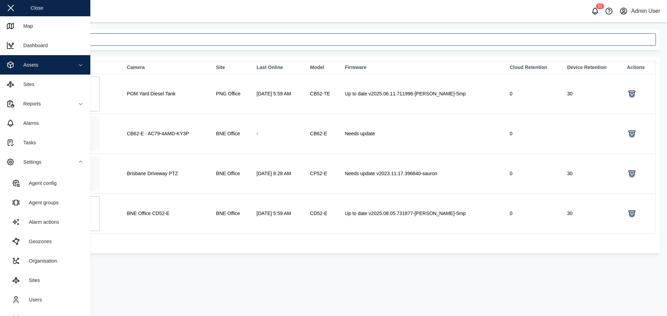
scroll to position [35, 0]
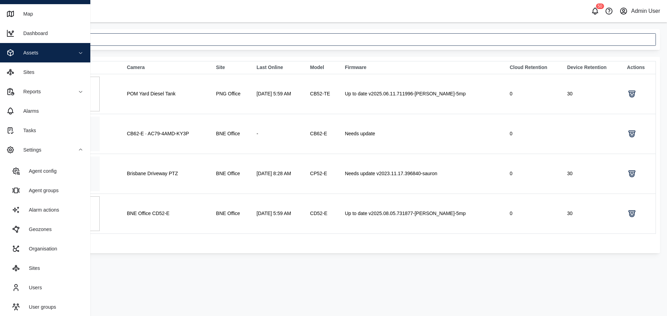
click at [44, 279] on link "Users" at bounding box center [45, 287] width 79 height 19
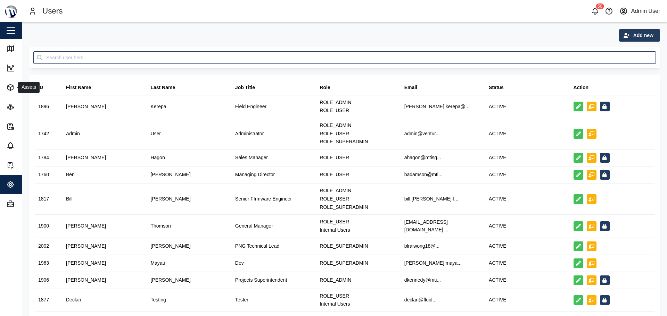
click at [17, 86] on div "Assets" at bounding box center [37, 87] width 63 height 8
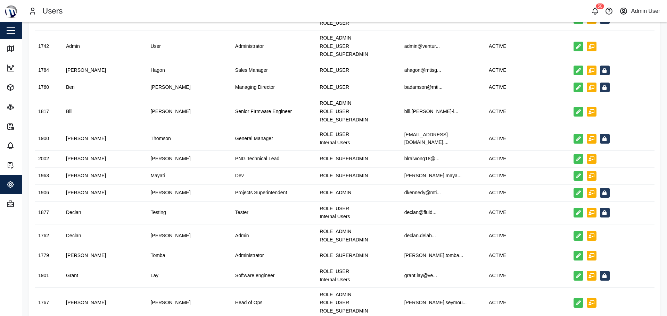
scroll to position [139, 0]
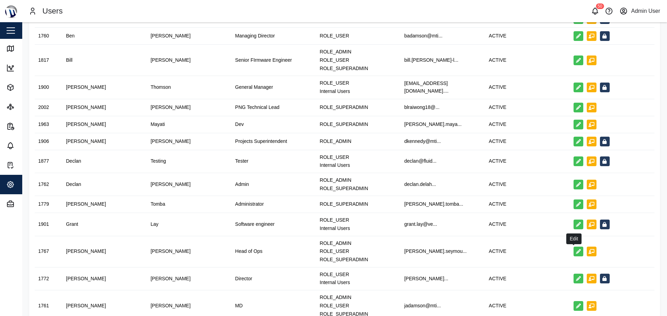
click at [576, 251] on icon "button" at bounding box center [578, 251] width 5 height 5
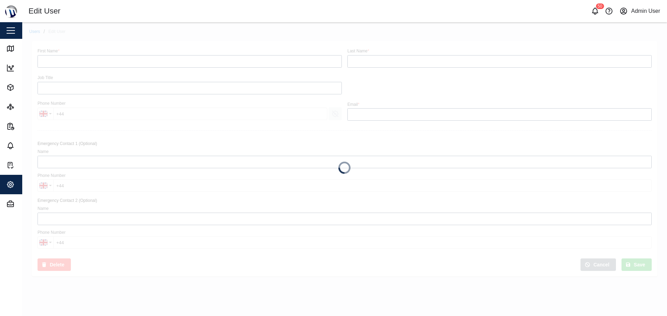
type input "Jacob"
type input "Seymour"
type input "Head of Ops"
type input "[PERSON_NAME][EMAIL_ADDRESS][PERSON_NAME][DOMAIN_NAME]"
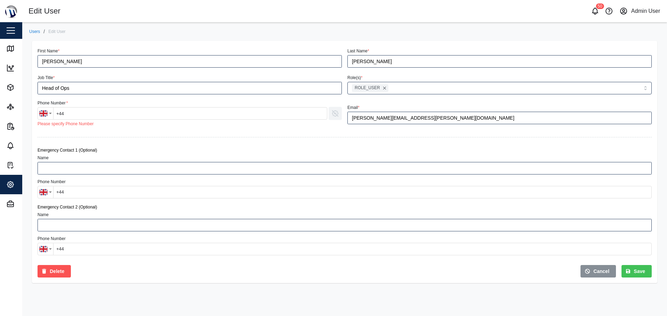
click at [626, 274] on button "Save" at bounding box center [636, 271] width 30 height 13
click at [211, 115] on input "+44" at bounding box center [190, 113] width 274 height 13
click at [333, 109] on button "button" at bounding box center [334, 113] width 13 height 13
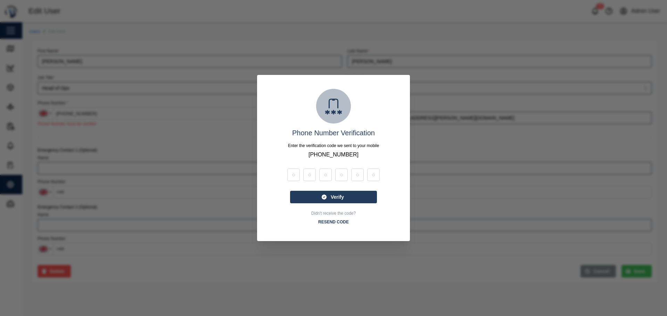
click at [342, 220] on span "RESEND CODE" at bounding box center [333, 222] width 31 height 10
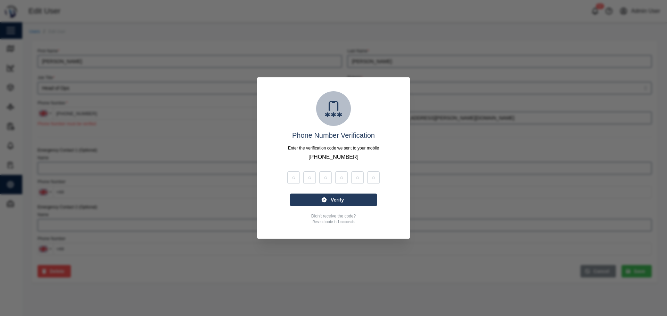
click at [351, 246] on div at bounding box center [333, 158] width 667 height 316
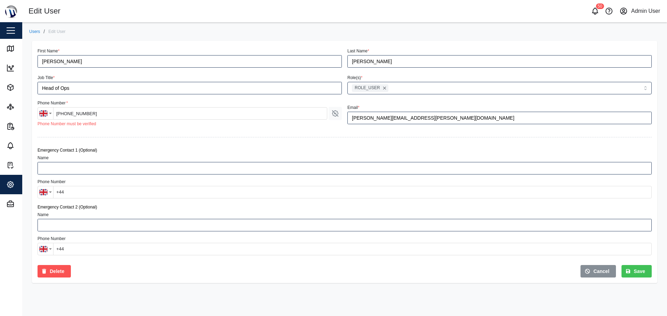
click at [645, 275] on button "Save" at bounding box center [636, 271] width 30 height 13
drag, startPoint x: 98, startPoint y: 111, endPoint x: 58, endPoint y: 119, distance: 40.3
click at [58, 119] on input "+44 7484 393854" at bounding box center [190, 113] width 274 height 13
click at [148, 117] on input "+44 7484 393854" at bounding box center [190, 113] width 274 height 13
type input "+44"
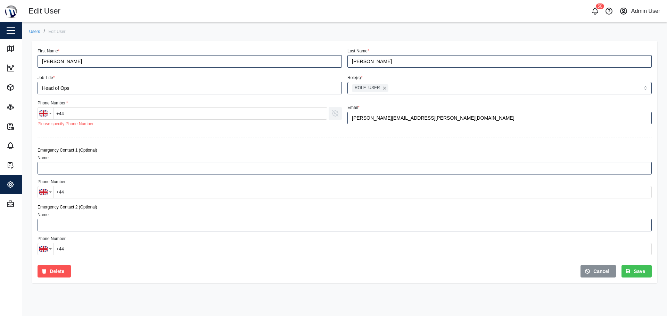
click at [626, 276] on button "Save" at bounding box center [636, 271] width 30 height 13
click at [89, 140] on div at bounding box center [344, 137] width 619 height 14
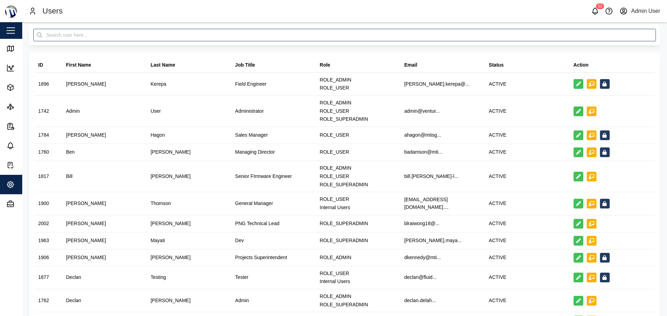
scroll to position [35, 0]
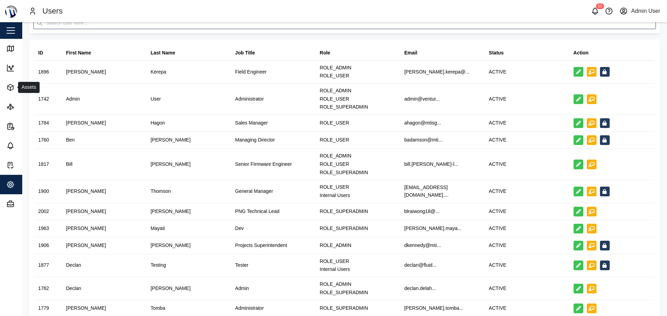
click at [11, 91] on icon "button" at bounding box center [10, 87] width 8 height 8
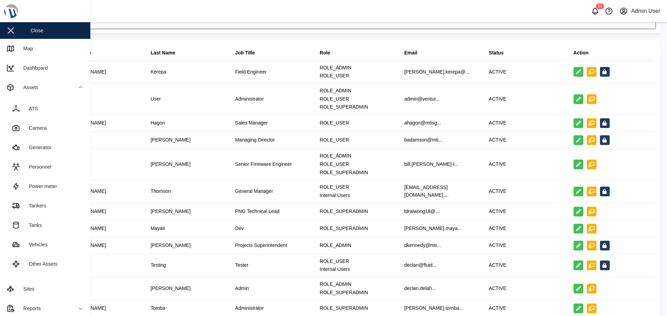
click at [44, 124] on link "Camera" at bounding box center [45, 127] width 79 height 19
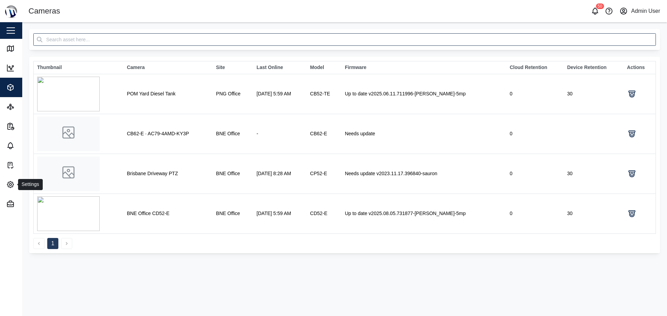
click at [3, 190] on button "Settings" at bounding box center [45, 184] width 90 height 19
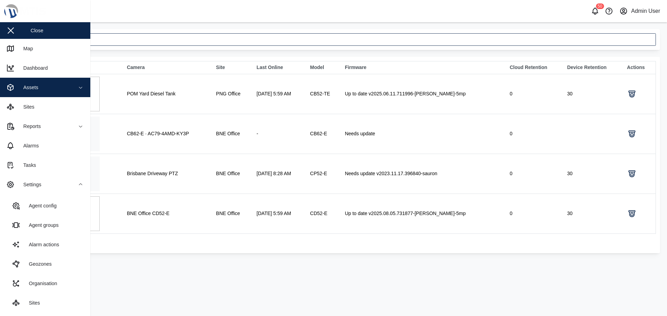
click at [45, 230] on link "Agent groups" at bounding box center [45, 225] width 79 height 19
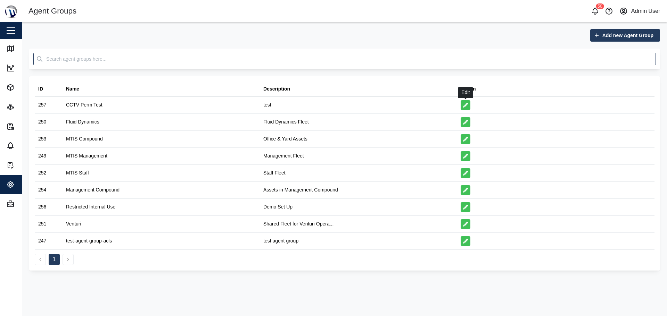
click at [464, 105] on icon "button" at bounding box center [465, 105] width 5 height 5
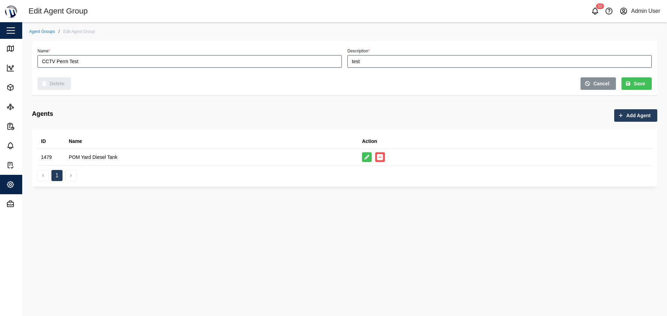
click at [635, 112] on span "Add Agent" at bounding box center [638, 116] width 24 height 12
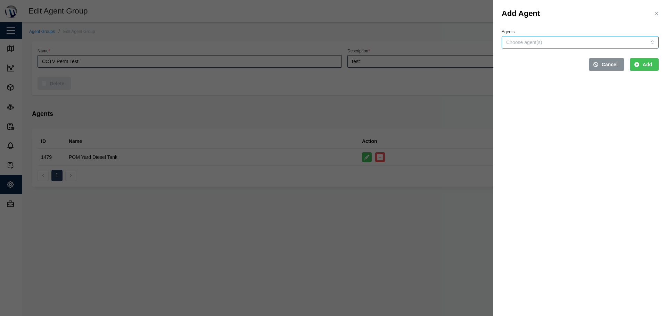
click at [577, 43] on input "Agents" at bounding box center [566, 43] width 120 height 6
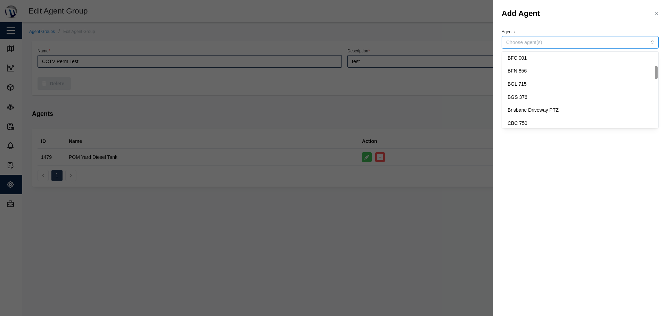
scroll to position [67, 0]
drag, startPoint x: 656, startPoint y: 121, endPoint x: 658, endPoint y: 70, distance: 51.1
click at [657, 70] on div at bounding box center [656, 70] width 2 height 13
click at [637, 195] on section "Add Agent Agents Brisbane Driveway PTZ BCG 808 BCV 645 BDP 938 BEG 570 BEW 732 …" at bounding box center [580, 158] width 174 height 316
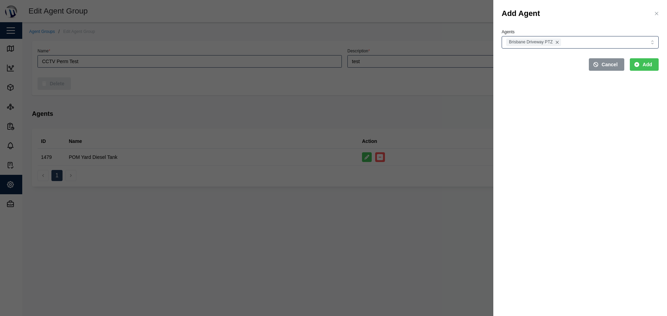
click at [637, 64] on icon "submit" at bounding box center [636, 64] width 5 height 5
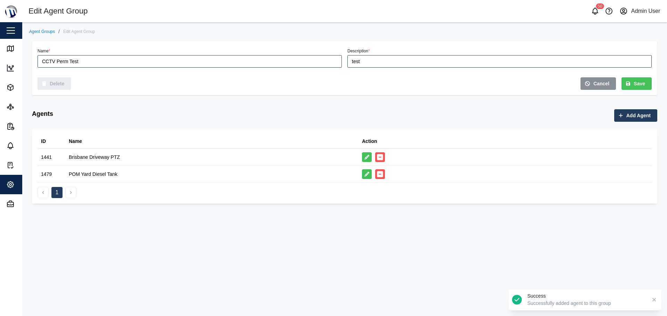
click at [628, 117] on span "Add Agent" at bounding box center [638, 116] width 24 height 12
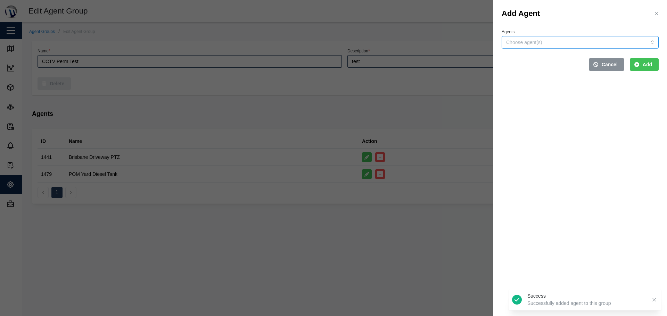
click at [649, 44] on div at bounding box center [579, 42] width 157 height 13
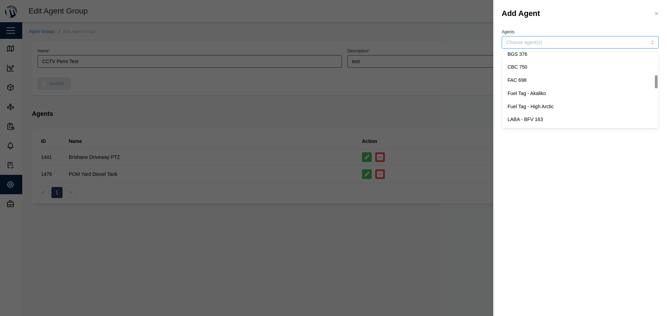
scroll to position [139, 0]
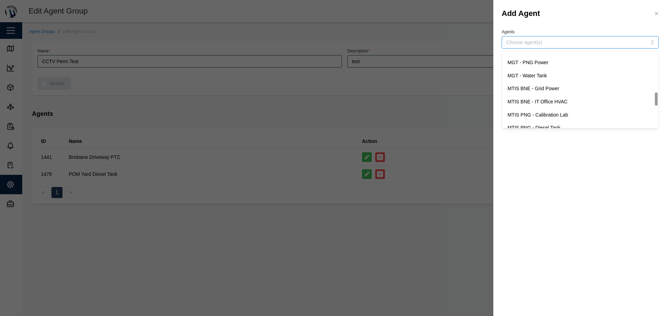
drag, startPoint x: 656, startPoint y: 79, endPoint x: 651, endPoint y: 93, distance: 14.9
click at [655, 93] on div at bounding box center [656, 98] width 2 height 13
click at [354, 113] on div at bounding box center [333, 158] width 667 height 316
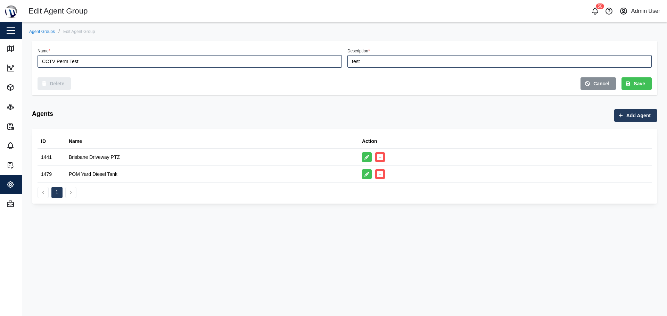
click at [630, 87] on div "Save" at bounding box center [635, 84] width 19 height 12
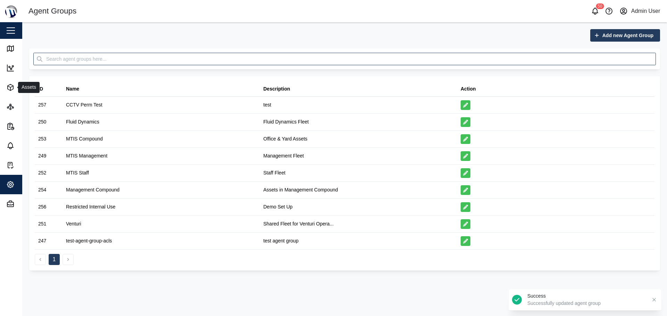
click at [9, 84] on icon "button" at bounding box center [10, 87] width 8 height 8
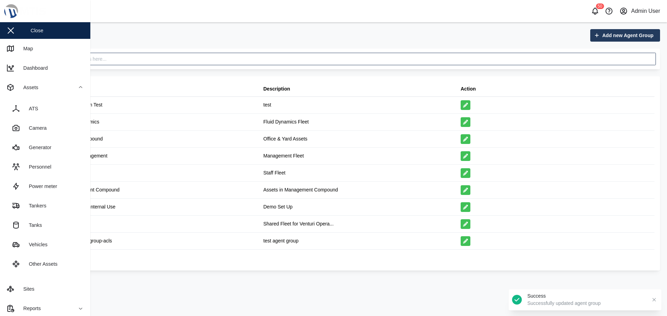
click at [50, 130] on link "Camera" at bounding box center [45, 127] width 79 height 19
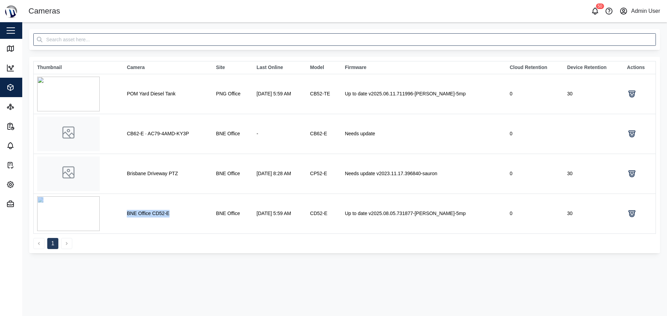
drag, startPoint x: 174, startPoint y: 216, endPoint x: 126, endPoint y: 215, distance: 48.3
click at [126, 215] on tr "BNE Office CD52-E BNE Office 11 Aug 2025 5:59 AM CD52-E Up to date v2025.08.05.…" at bounding box center [345, 214] width 622 height 40
copy tr "BNE Office CD52-E"
click at [212, 275] on main "Thumbnail Camera Site Last Online Model Firmware Cloud Retention Device Retenti…" at bounding box center [344, 169] width 644 height 294
click at [7, 185] on icon "button" at bounding box center [10, 185] width 6 height 6
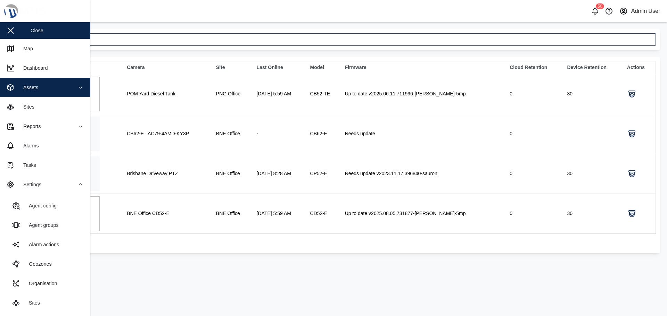
click at [643, 13] on div "Admin User" at bounding box center [645, 11] width 29 height 9
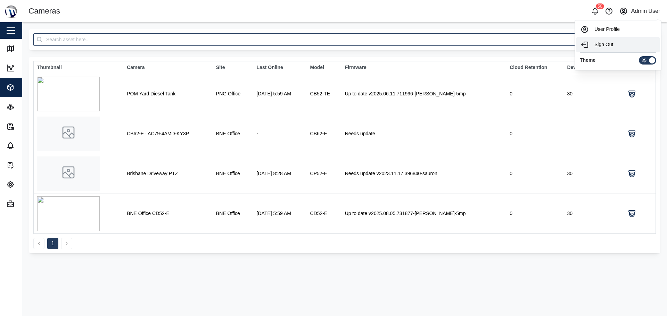
click at [601, 44] on div "Sign Out" at bounding box center [617, 45] width 75 height 8
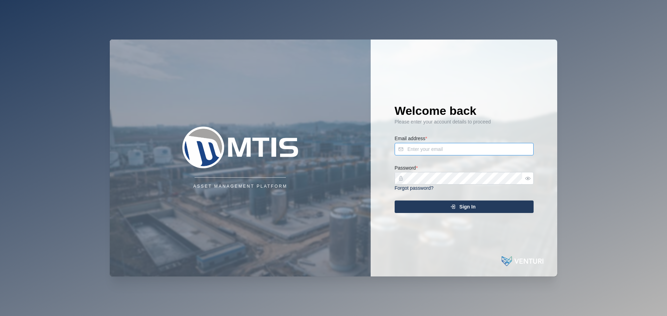
click at [433, 144] on input "Email address *" at bounding box center [463, 149] width 139 height 13
click at [438, 149] on input "Email address *" at bounding box center [463, 149] width 139 height 13
paste input "[EMAIL_ADDRESS][DOMAIN_NAME]"
type input "[EMAIL_ADDRESS][DOMAIN_NAME]"
click at [457, 209] on div "Sign In" at bounding box center [463, 207] width 128 height 12
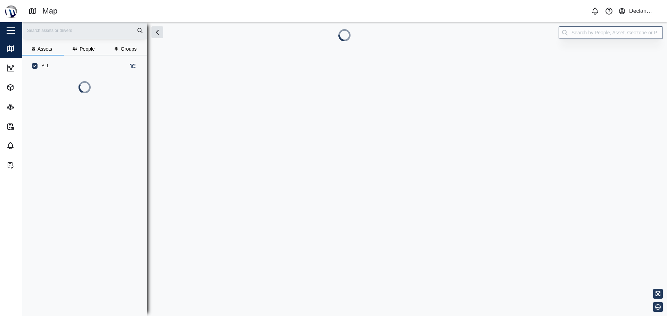
scroll to position [201, 109]
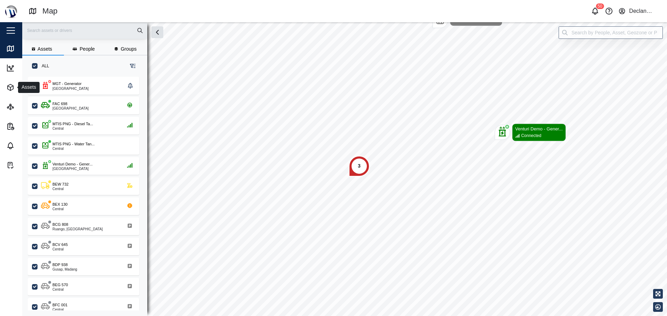
click at [8, 85] on icon "button" at bounding box center [11, 87] width 6 height 6
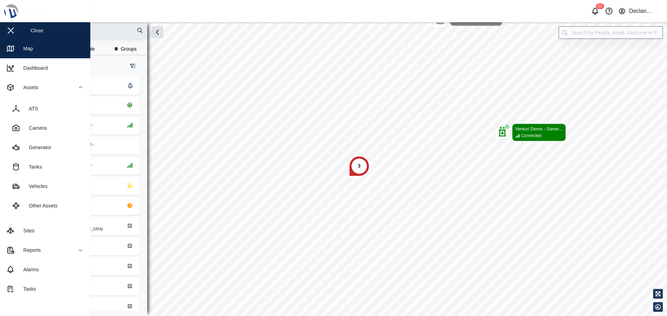
click at [43, 130] on div "Camera" at bounding box center [35, 128] width 23 height 8
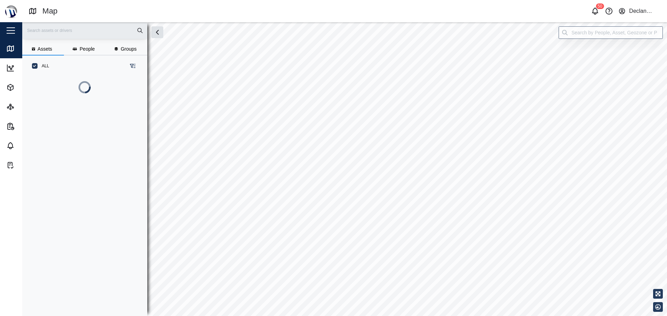
click at [633, 7] on button "Declan Testing" at bounding box center [639, 11] width 43 height 10
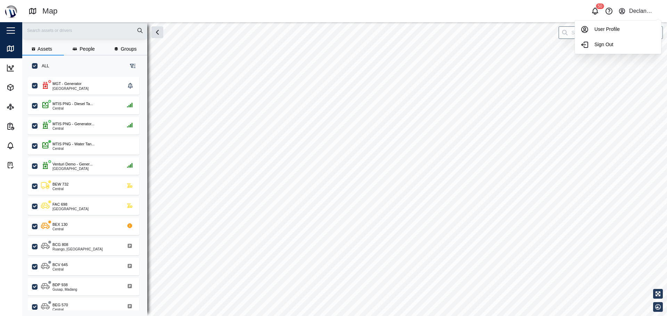
scroll to position [231, 109]
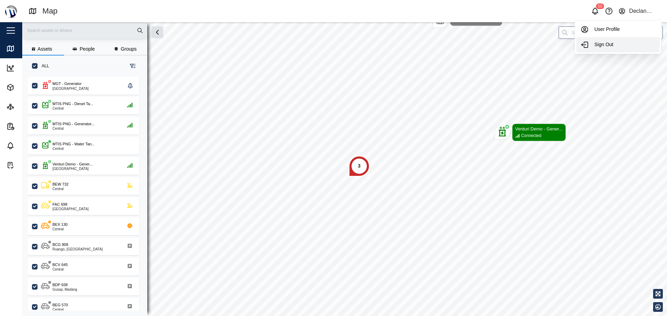
click at [607, 43] on div "Sign Out" at bounding box center [617, 45] width 75 height 8
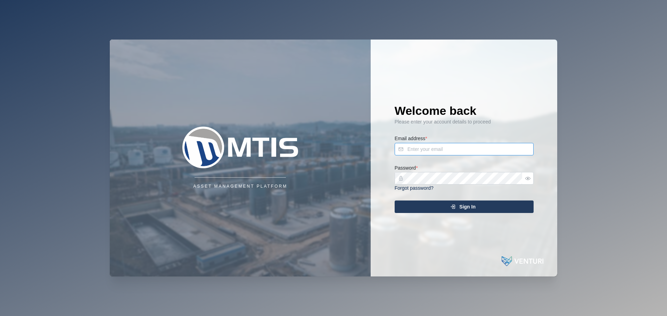
click at [471, 155] on input "Email address *" at bounding box center [463, 149] width 139 height 13
type input "admin@venturi.io"
click at [477, 213] on button "Sign In" at bounding box center [463, 207] width 139 height 13
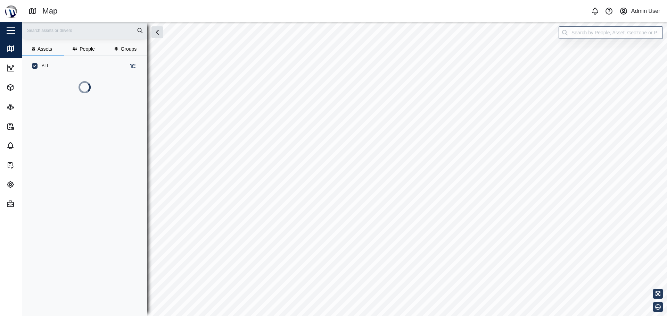
scroll to position [231, 109]
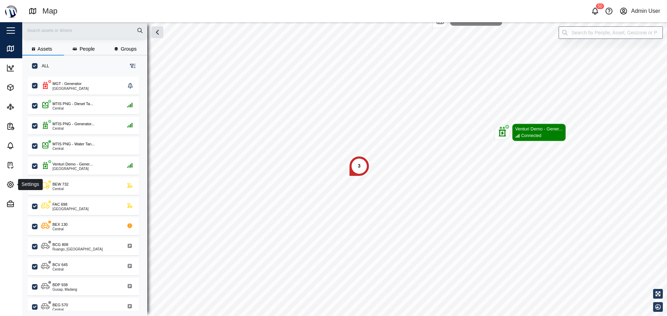
click at [3, 175] on button "Settings" at bounding box center [45, 184] width 90 height 19
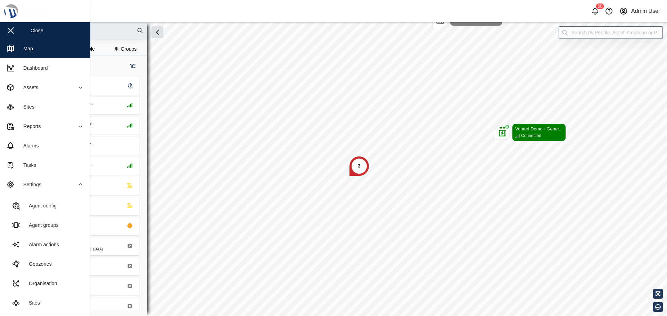
click at [34, 222] on div "Agent groups" at bounding box center [41, 226] width 35 height 8
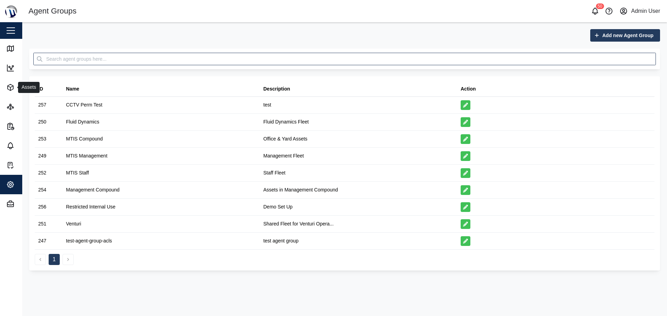
click at [13, 82] on span "Assets" at bounding box center [37, 87] width 63 height 19
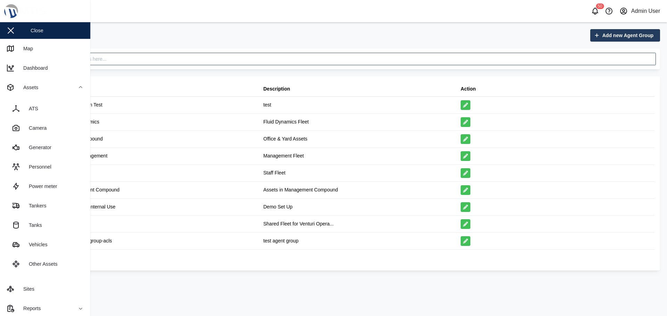
click at [40, 130] on div "Camera" at bounding box center [35, 128] width 23 height 8
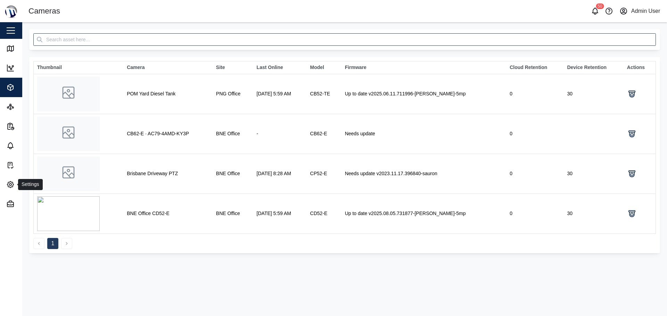
click at [7, 185] on icon "button" at bounding box center [10, 185] width 6 height 6
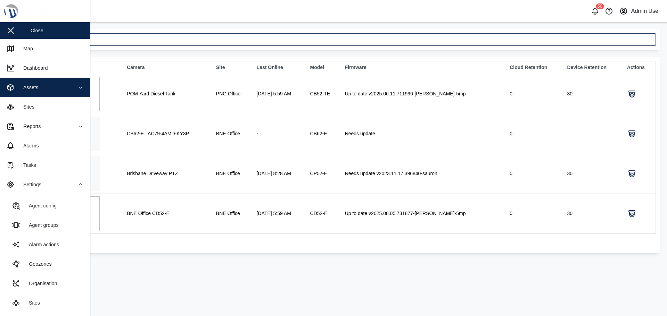
click at [30, 223] on div "Agent groups" at bounding box center [41, 226] width 35 height 8
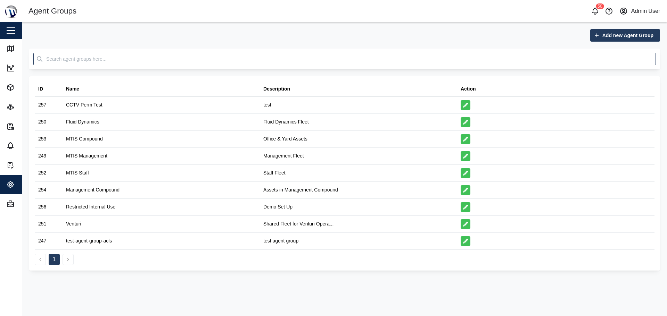
click at [464, 99] on div "Edit" at bounding box center [555, 105] width 197 height 17
click at [469, 108] on button "button" at bounding box center [465, 105] width 10 height 10
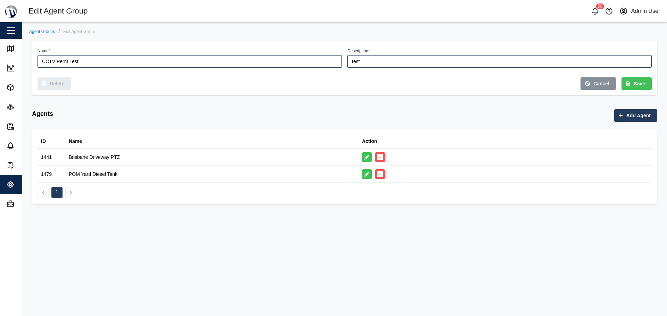
click at [621, 120] on div "Add Agent" at bounding box center [634, 116] width 32 height 12
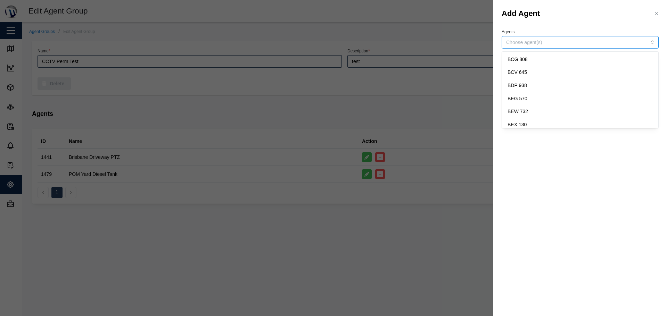
click at [559, 42] on input "Agents" at bounding box center [566, 43] width 120 height 6
type input "cd"
click at [596, 68] on div "Cancel" at bounding box center [605, 65] width 24 height 12
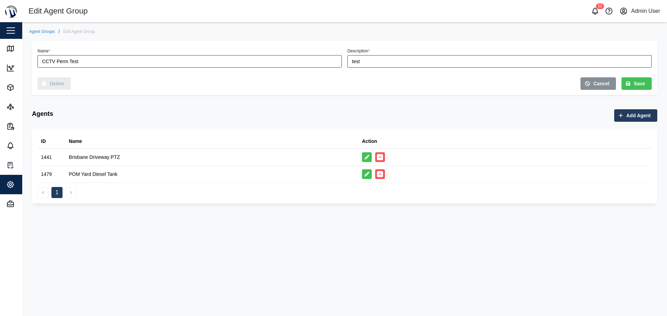
click at [352, 125] on div "Agents Add Agent ID Name Action 1441 Brisbane Driveway PTZ 1479 POM Yard Diesel…" at bounding box center [344, 156] width 625 height 95
drag, startPoint x: 0, startPoint y: 0, endPoint x: 176, endPoint y: 116, distance: 210.6
click at [176, 116] on div "Agents Add Agent" at bounding box center [344, 115] width 625 height 13
click at [637, 86] on span "Save" at bounding box center [638, 84] width 11 height 12
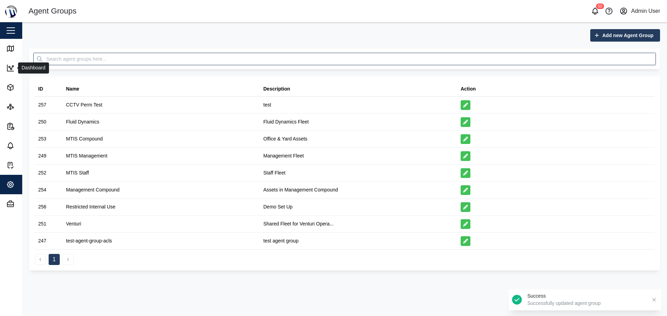
click at [14, 67] on icon at bounding box center [10, 68] width 8 height 8
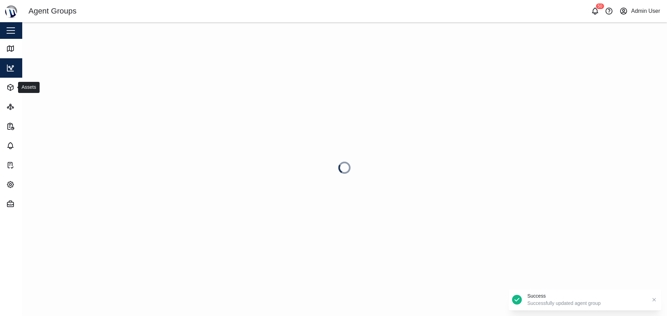
click at [4, 91] on button "Assets" at bounding box center [45, 87] width 90 height 19
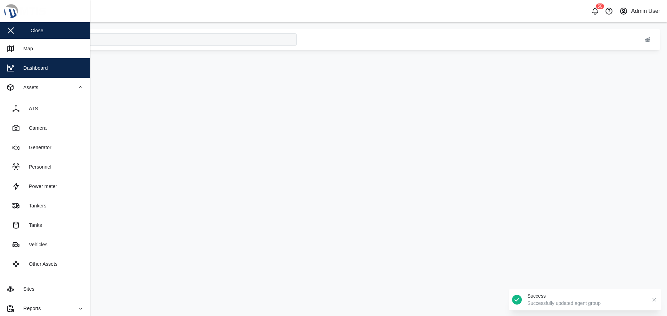
click at [34, 127] on div "Camera" at bounding box center [35, 128] width 23 height 8
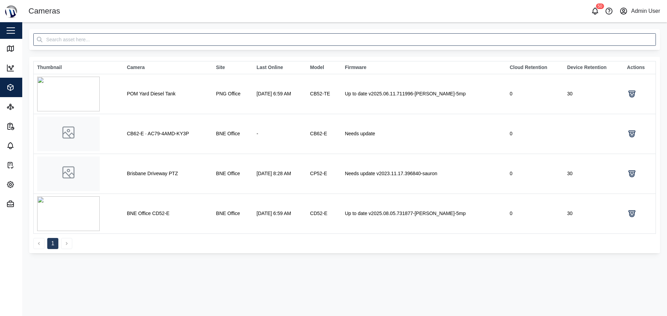
click at [80, 106] on img at bounding box center [68, 94] width 63 height 35
click at [144, 91] on td "POM Yard Diesel Tank" at bounding box center [167, 94] width 89 height 40
click at [70, 92] on img at bounding box center [68, 94] width 63 height 35
click at [631, 90] on link at bounding box center [632, 94] width 10 height 10
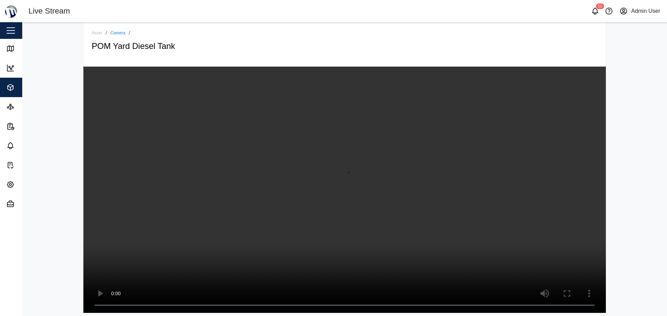
scroll to position [11, 0]
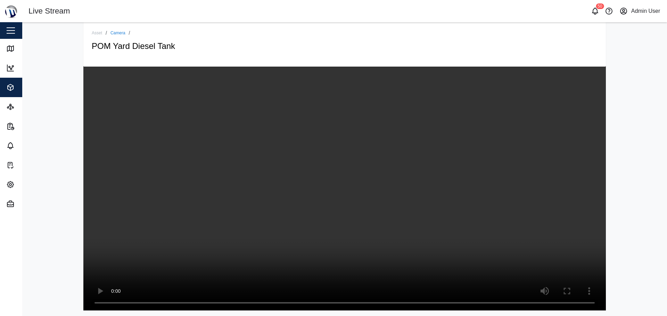
click at [640, 207] on div "Asset / Camera / POM Yard Diesel Tank" at bounding box center [344, 169] width 644 height 294
click at [10, 13] on img at bounding box center [10, 10] width 15 height 15
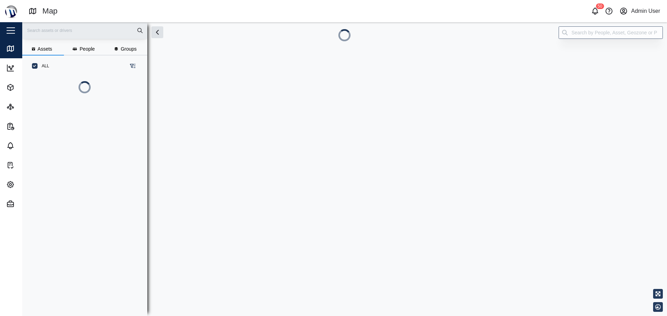
scroll to position [6, 6]
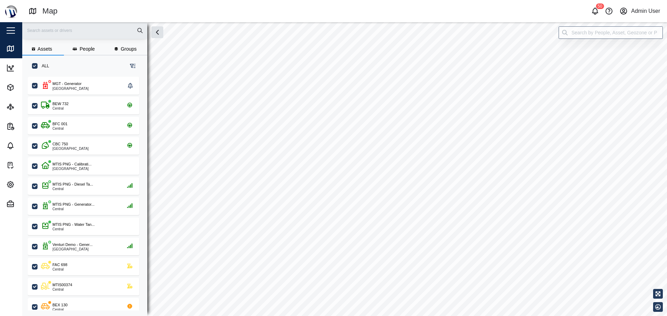
scroll to position [231, 109]
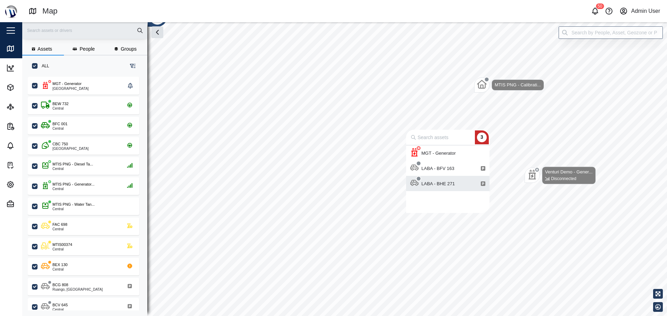
scroll to position [63, 78]
click at [451, 155] on div "MGT - Generator" at bounding box center [438, 153] width 40 height 7
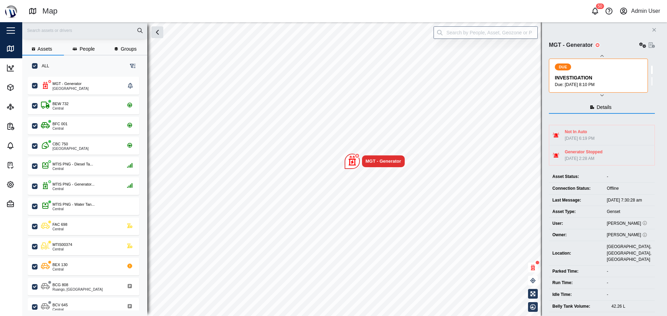
click at [599, 96] on icon "button" at bounding box center [602, 95] width 6 height 6
click at [603, 56] on icon "button" at bounding box center [602, 56] width 6 height 6
click at [600, 72] on div "DUE INVESTIGATION Due: 30 May 2025 8:10 PM" at bounding box center [599, 75] width 89 height 25
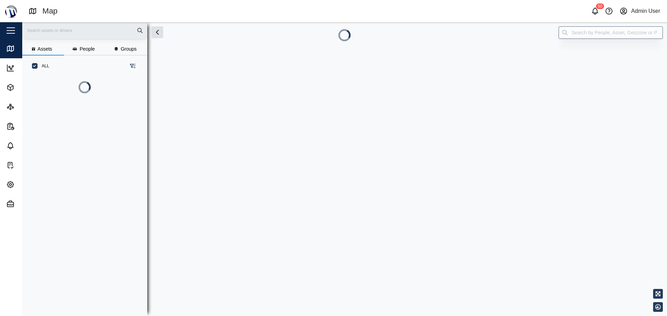
scroll to position [201, 109]
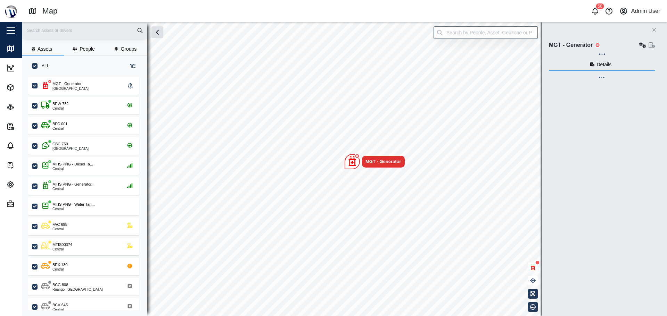
checkbox input "true"
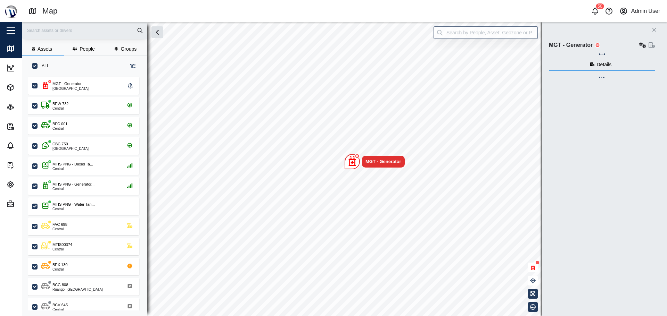
checkbox input "true"
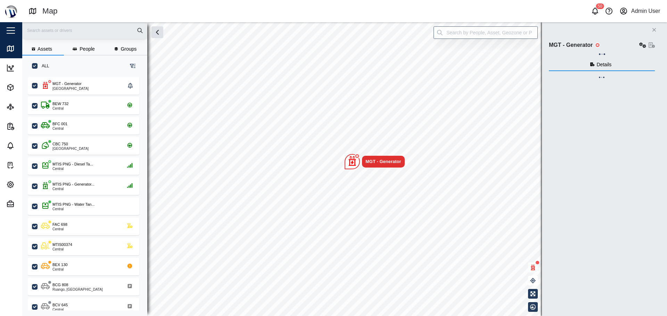
checkbox input "true"
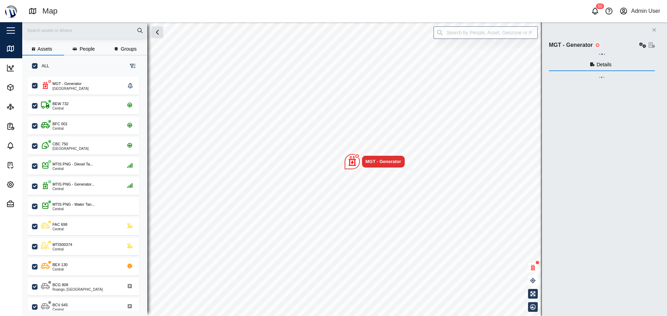
checkbox input "true"
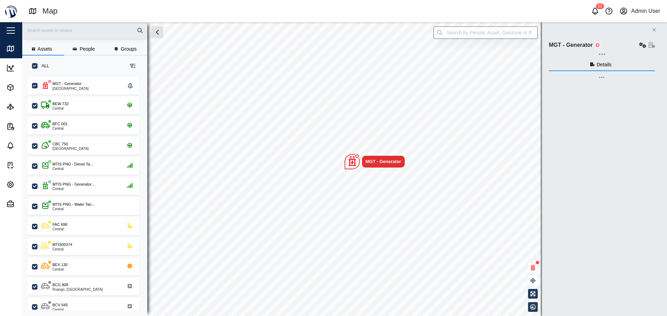
checkbox input "true"
